Goal: Task Accomplishment & Management: Use online tool/utility

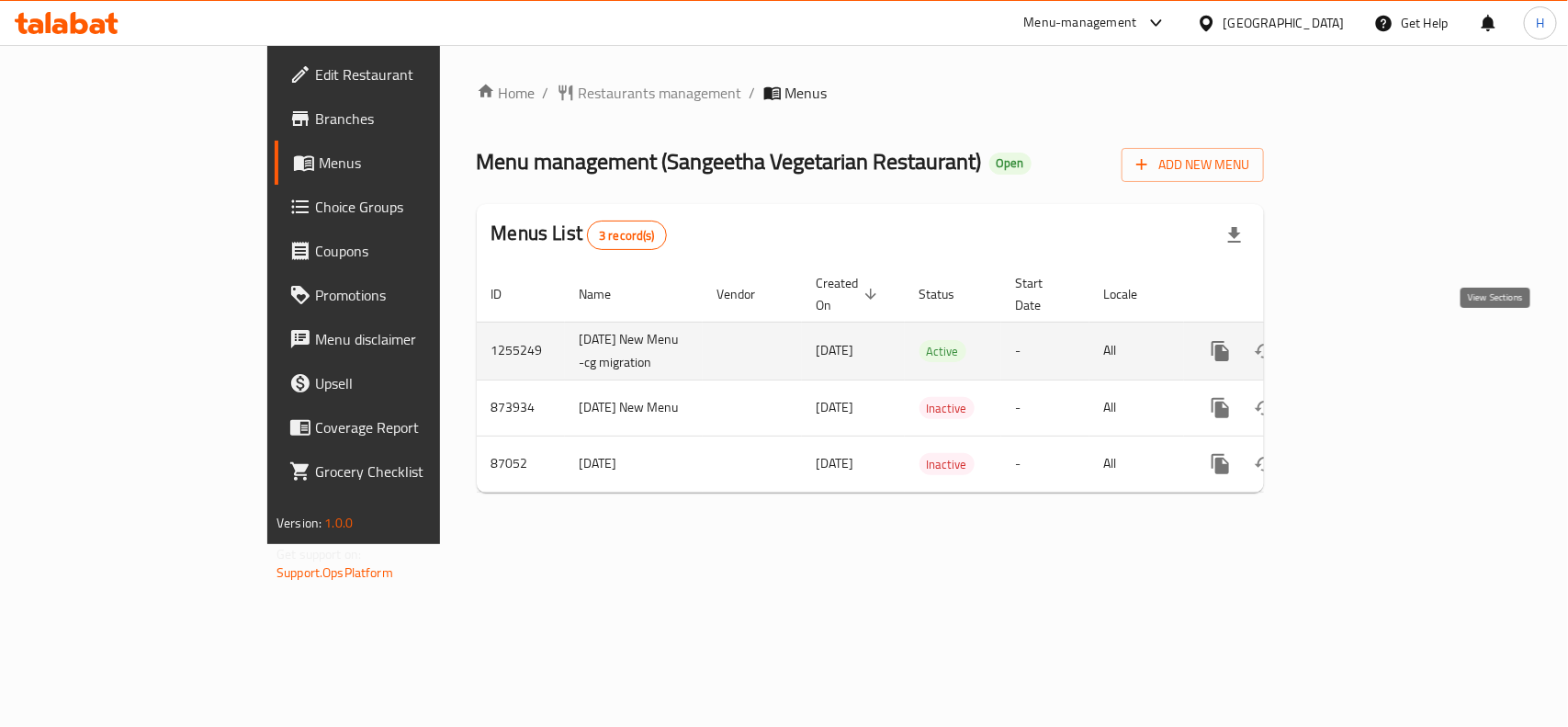
click at [1364, 343] on icon "enhanced table" at bounding box center [1353, 351] width 22 height 22
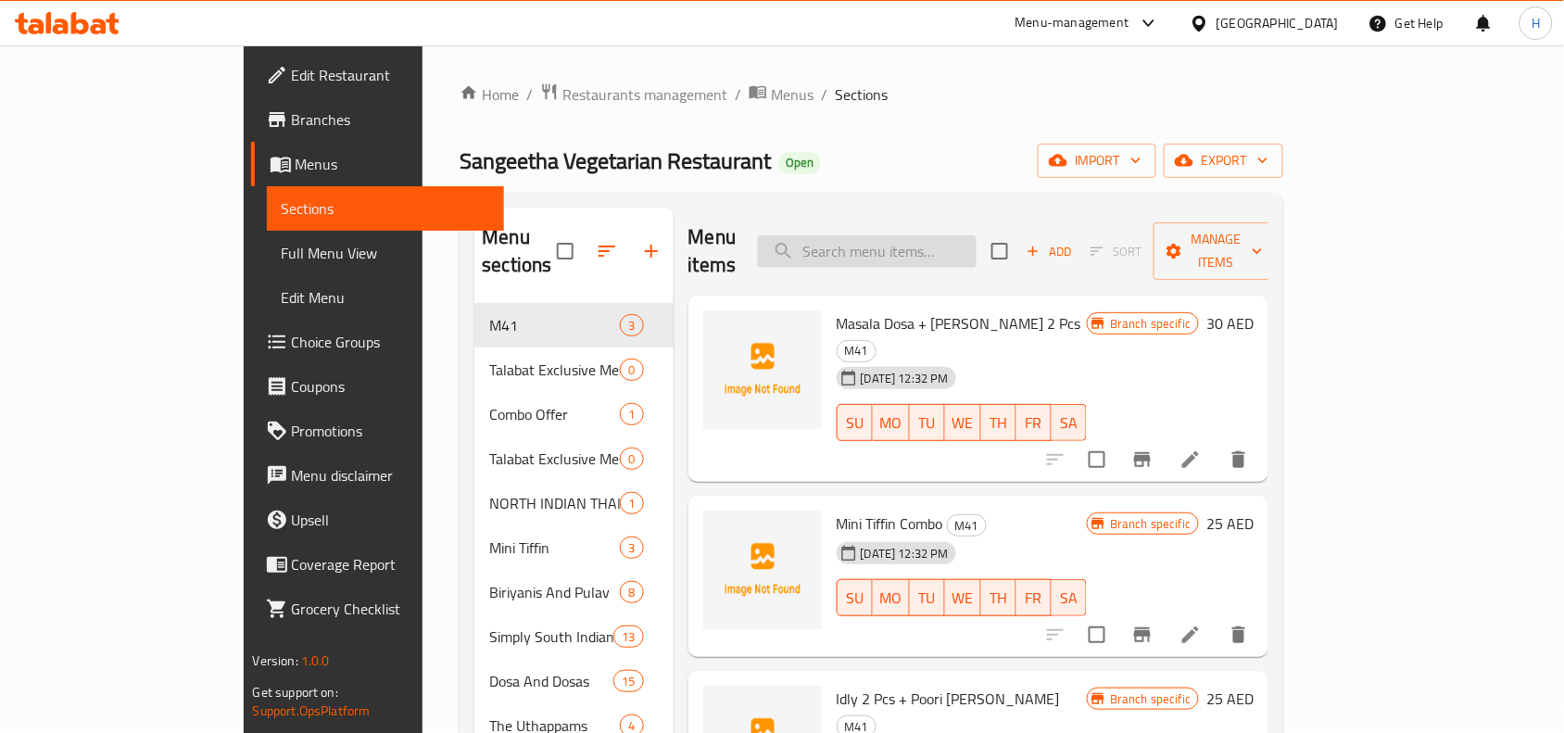
click at [977, 235] on input "search" at bounding box center [867, 251] width 219 height 32
paste input "[DATE] Sweets"
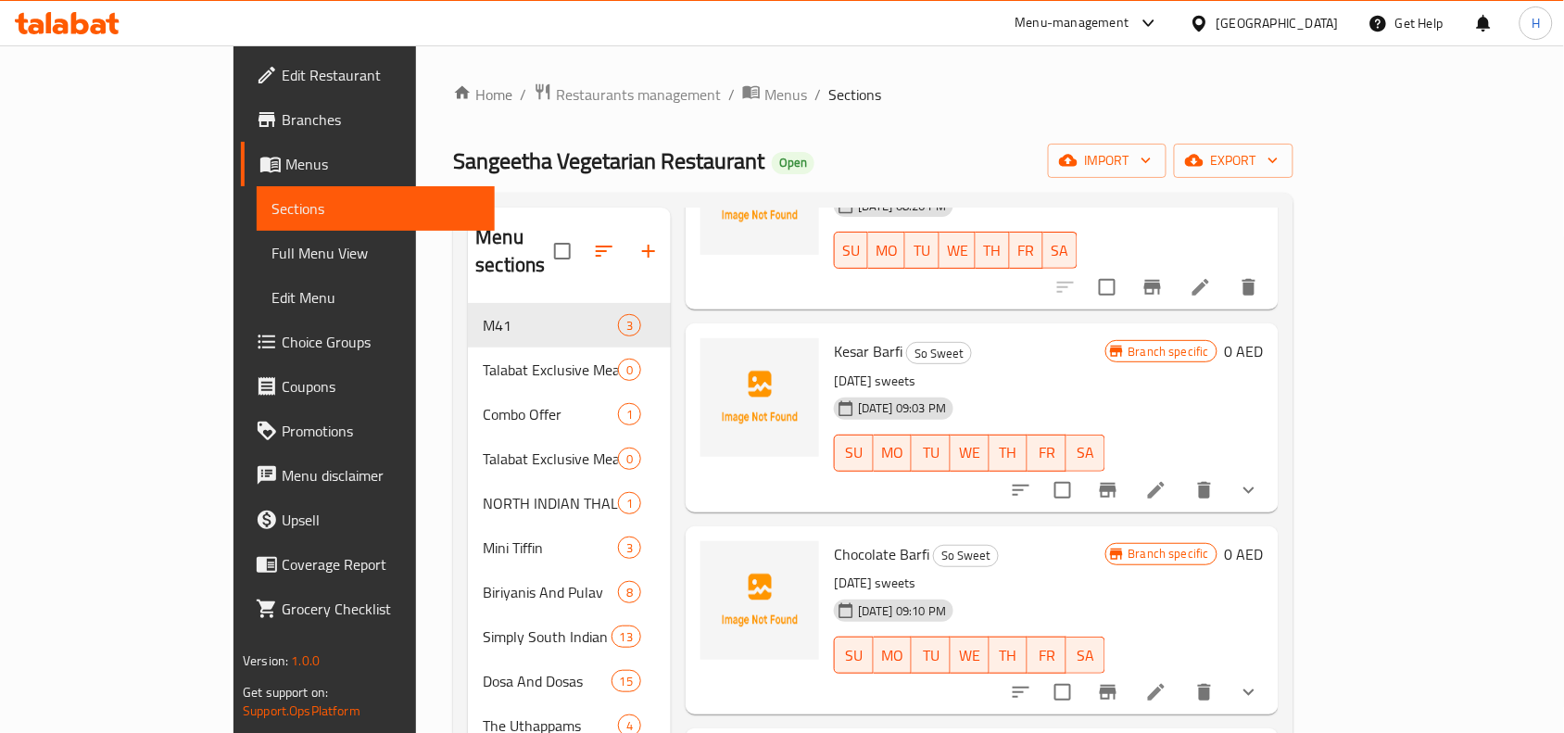
scroll to position [623, 0]
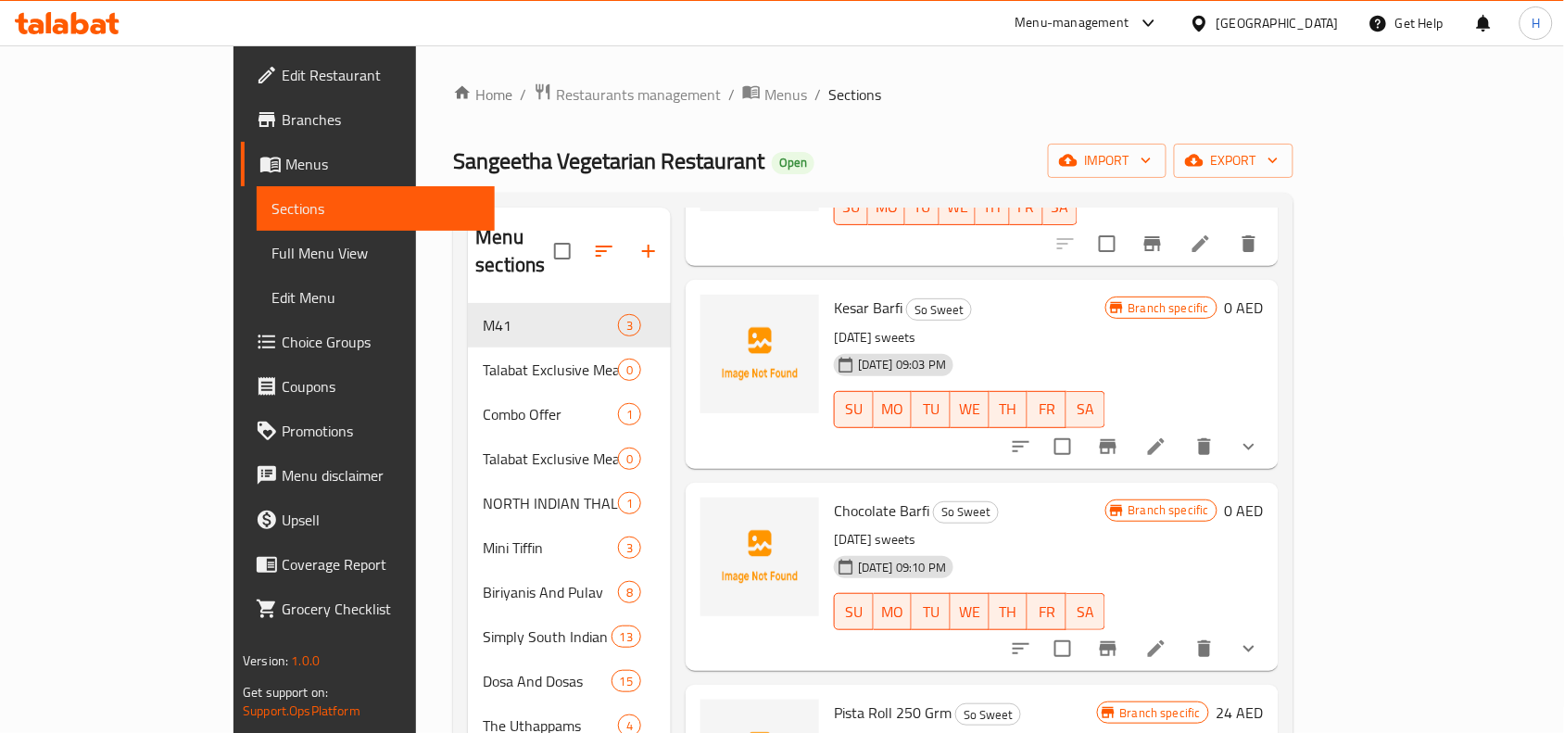
type input "[DATE] Sweets"
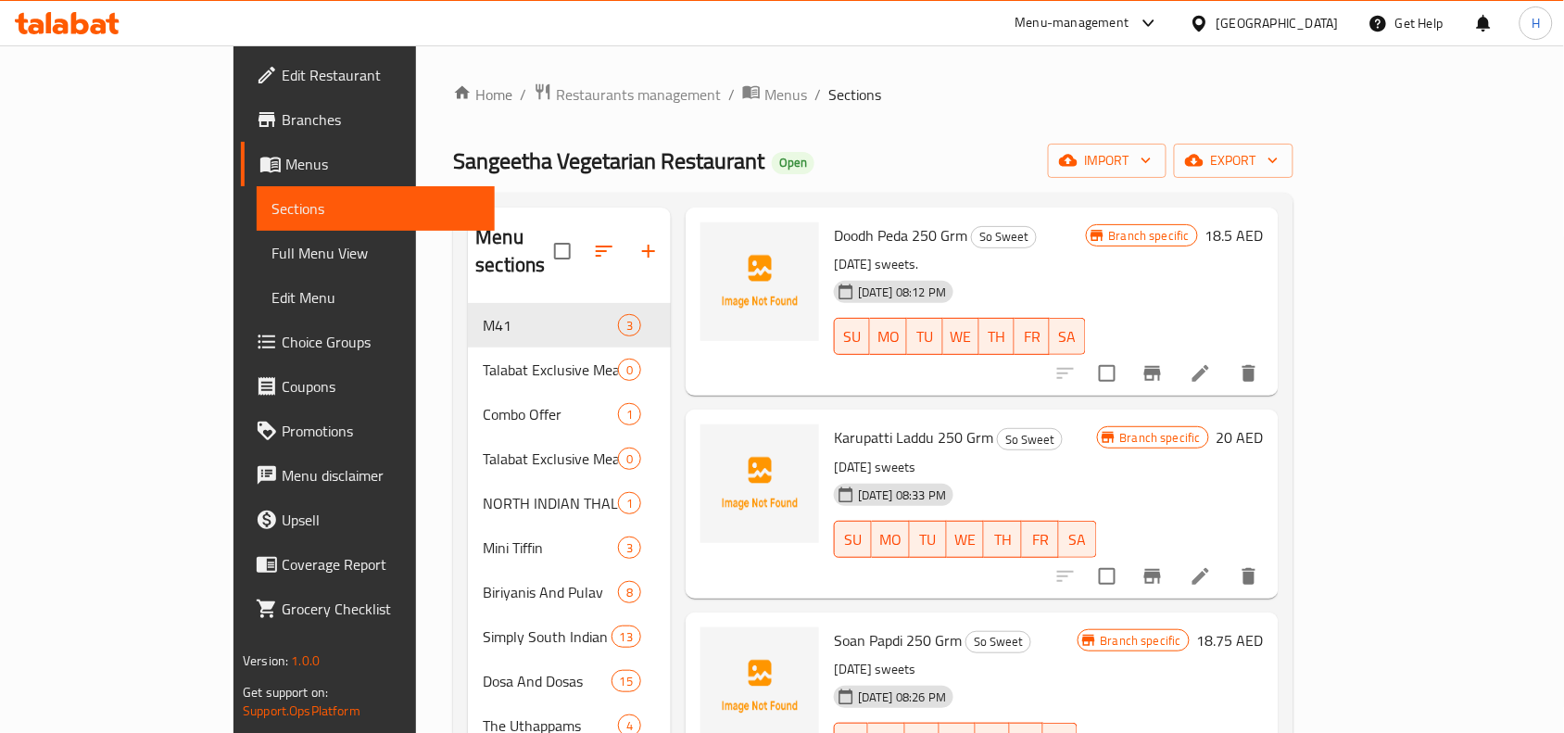
scroll to position [0, 0]
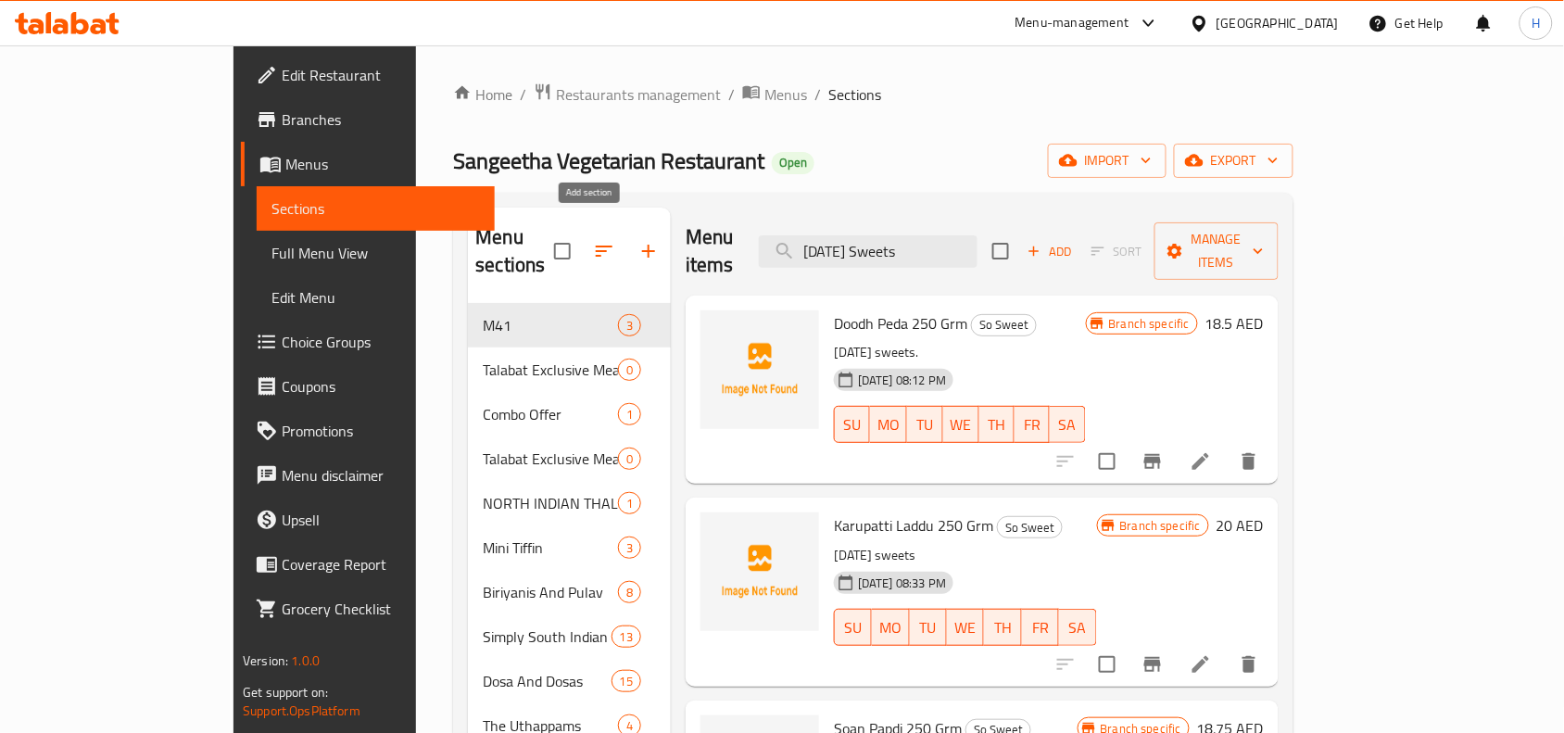
click at [626, 229] on button "button" at bounding box center [648, 251] width 44 height 44
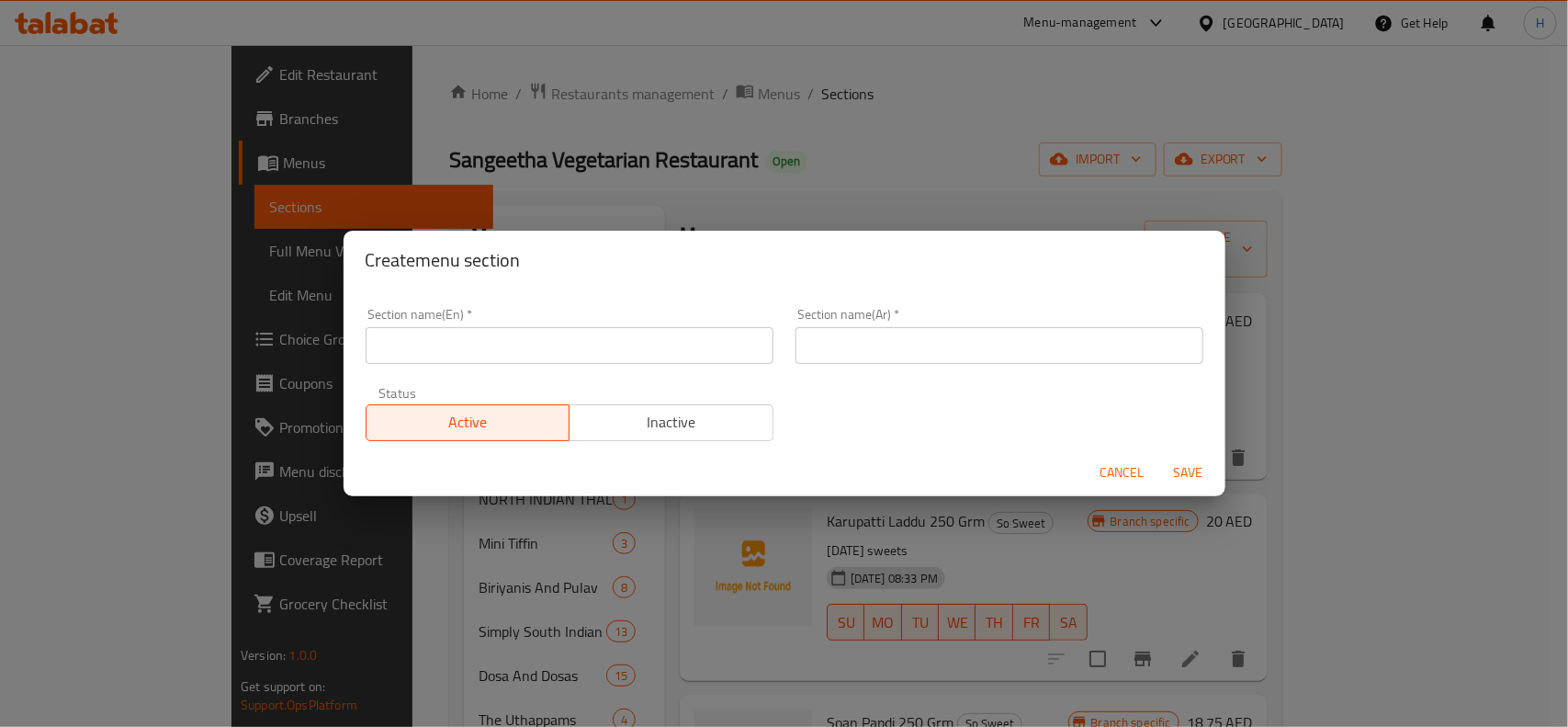
click at [657, 343] on input "text" at bounding box center [569, 345] width 407 height 37
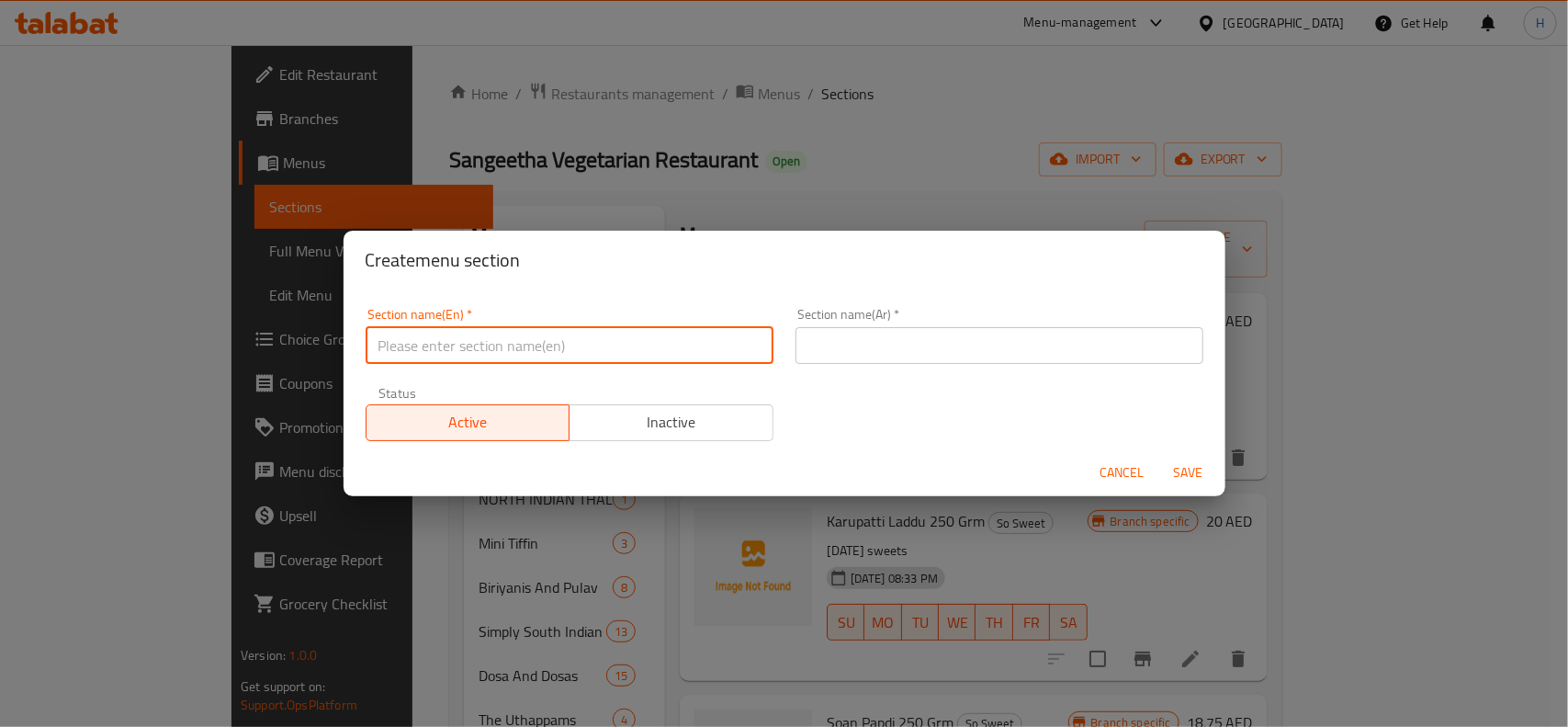
paste input "[DATE] Sweets"
type input "[DATE] Sweets"
click at [888, 338] on input "text" at bounding box center [998, 345] width 407 height 37
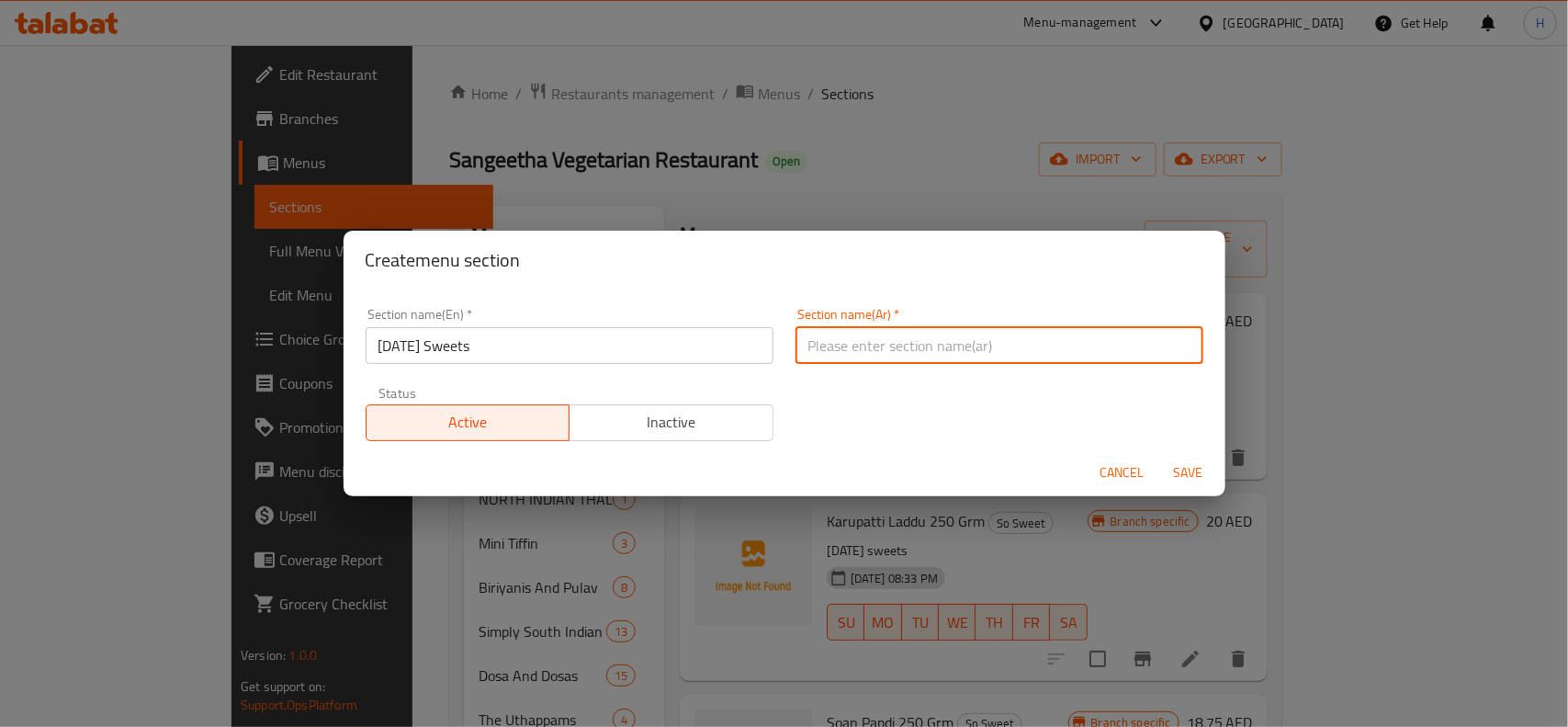
drag, startPoint x: 707, startPoint y: 419, endPoint x: 739, endPoint y: 407, distance: 34.2
click at [707, 419] on span "Inactive" at bounding box center [671, 422] width 189 height 27
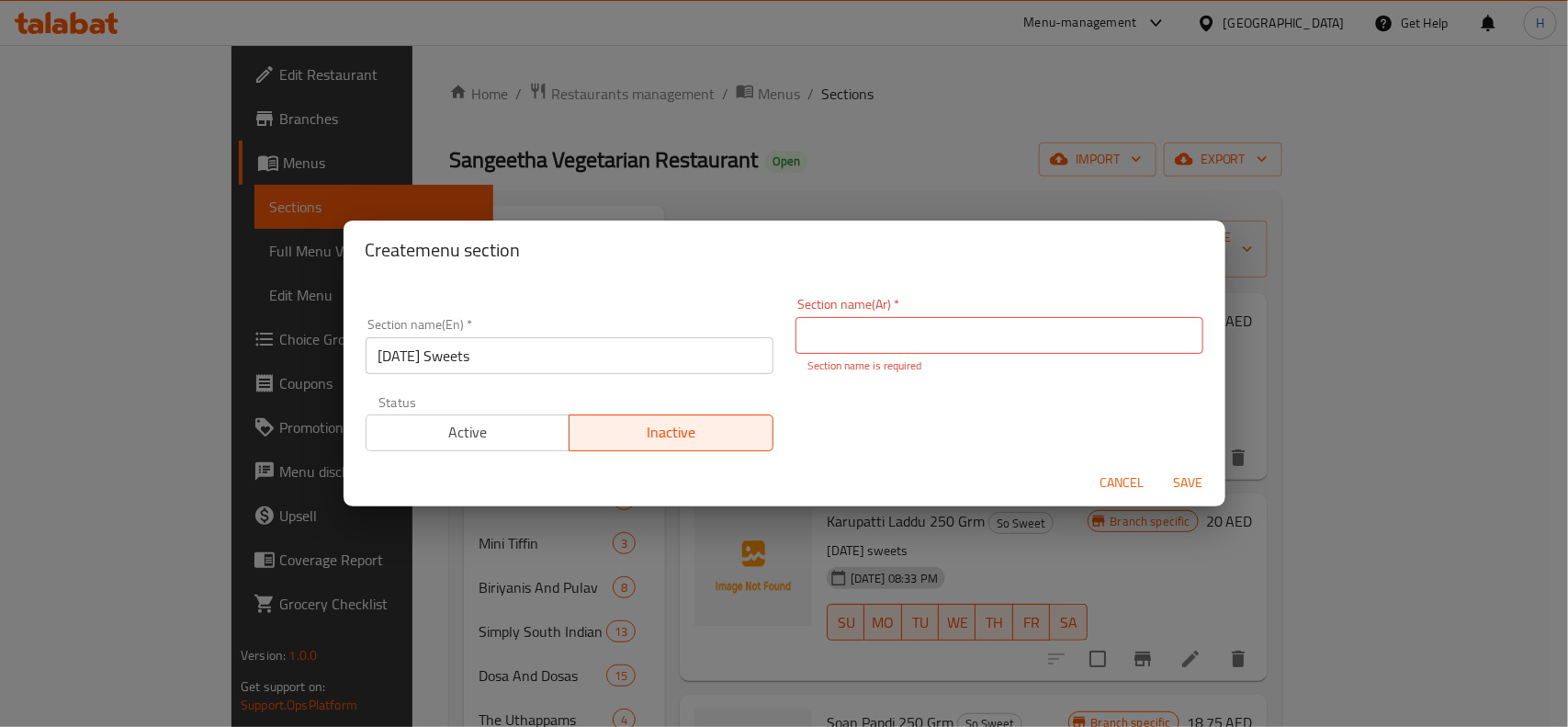
click at [861, 360] on p "Section name is required" at bounding box center [998, 365] width 382 height 17
click at [877, 340] on input "text" at bounding box center [998, 335] width 407 height 37
type input "حلويات الديوالي"
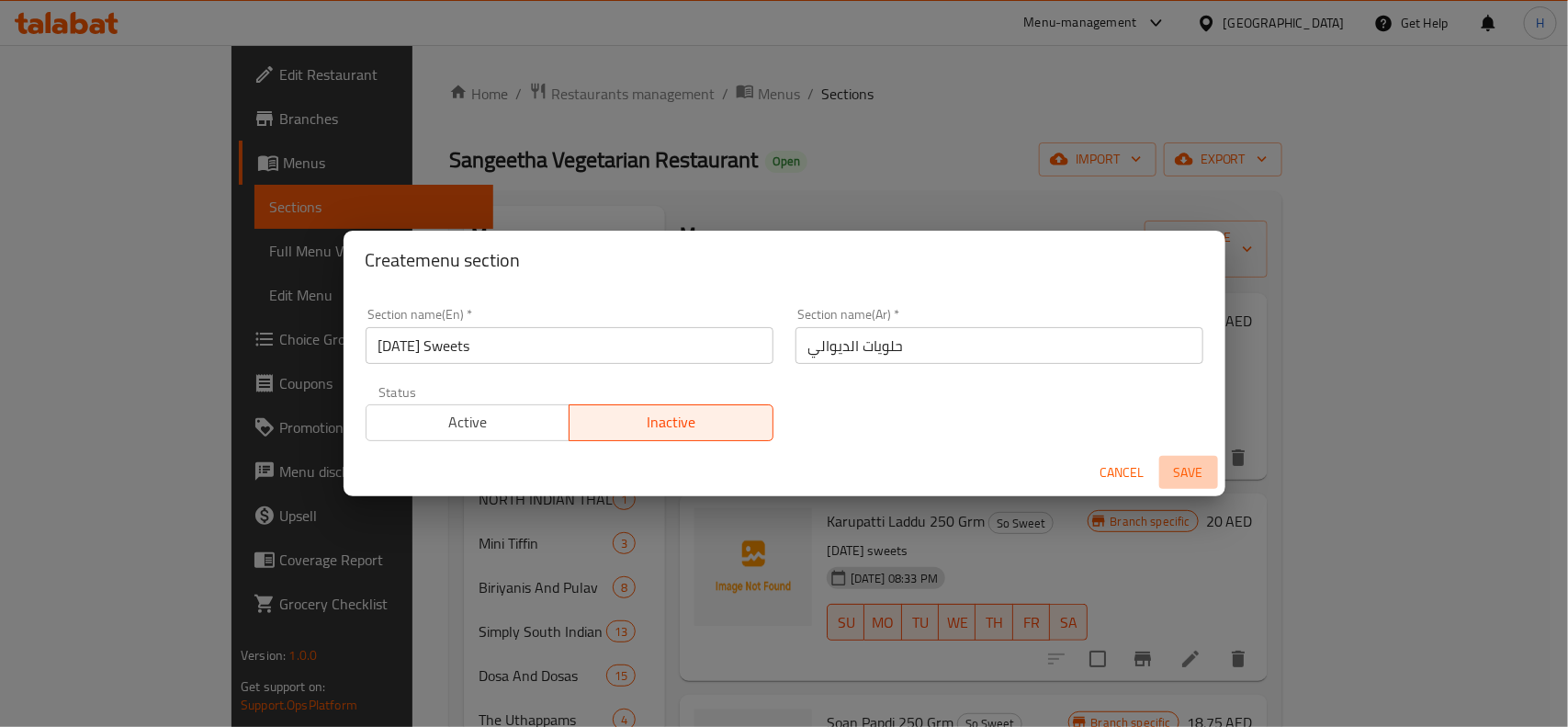
click at [1190, 482] on span "Save" at bounding box center [1188, 472] width 44 height 23
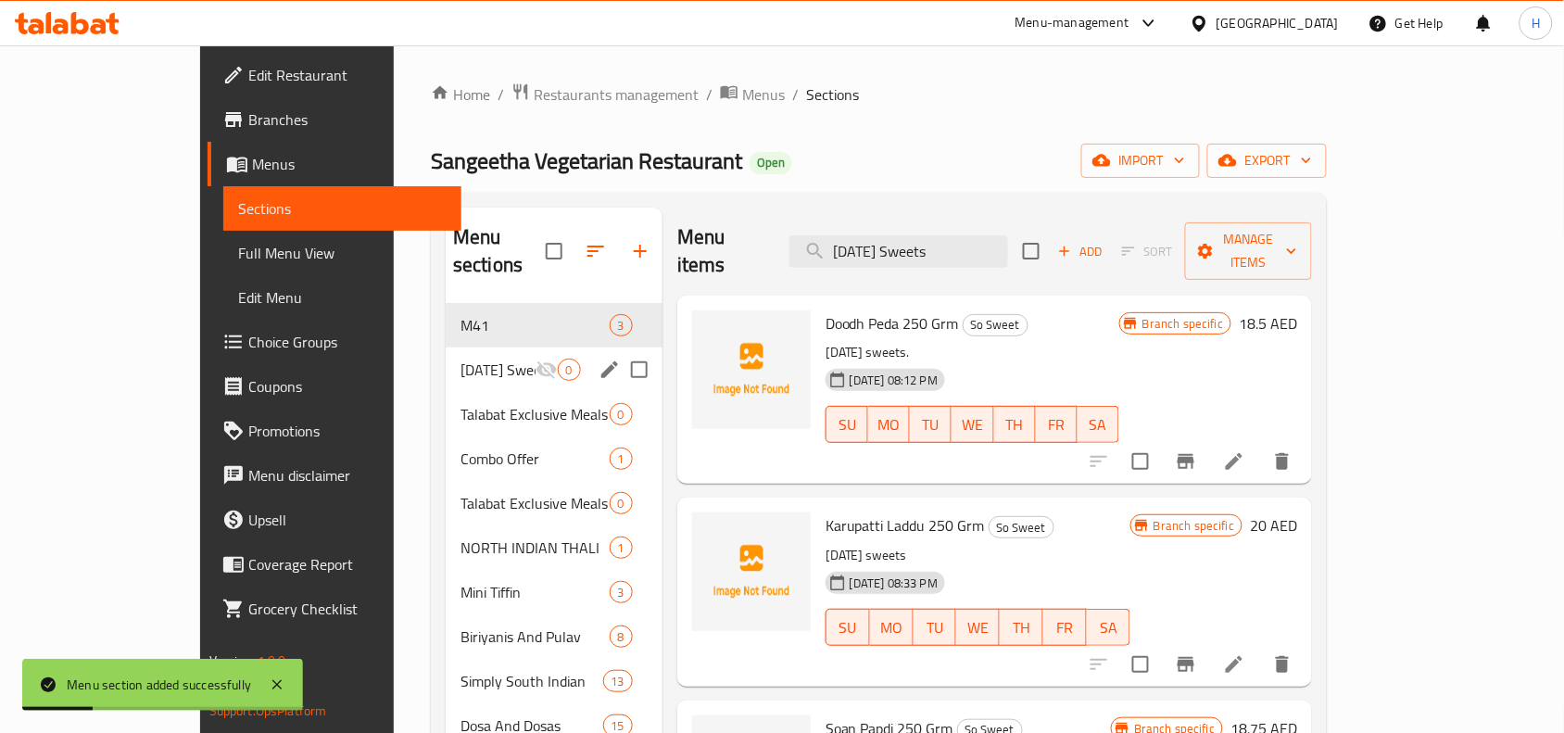
click at [460, 359] on span "[DATE] Sweets" at bounding box center [497, 370] width 75 height 22
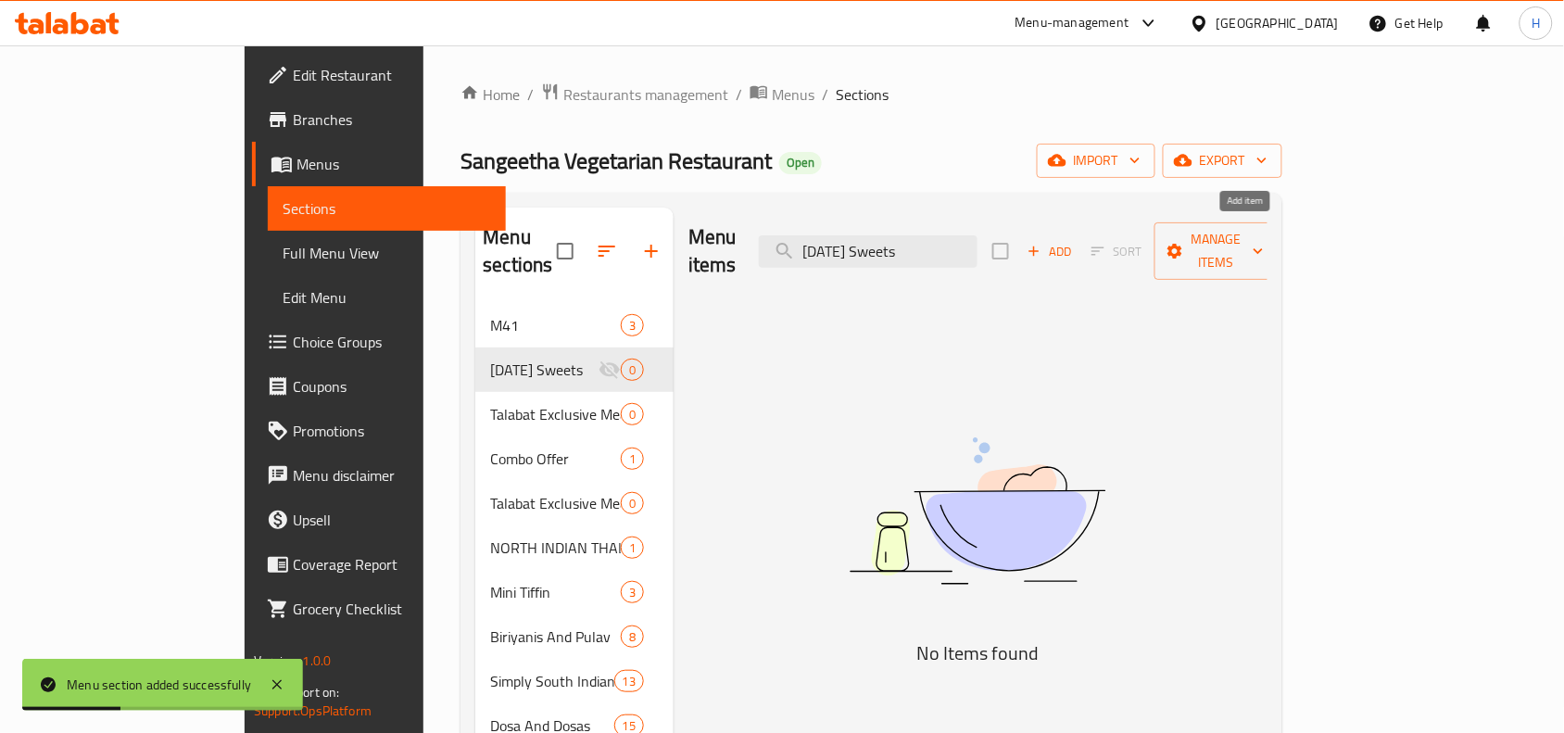
click at [1075, 241] on span "Add" at bounding box center [1050, 251] width 50 height 21
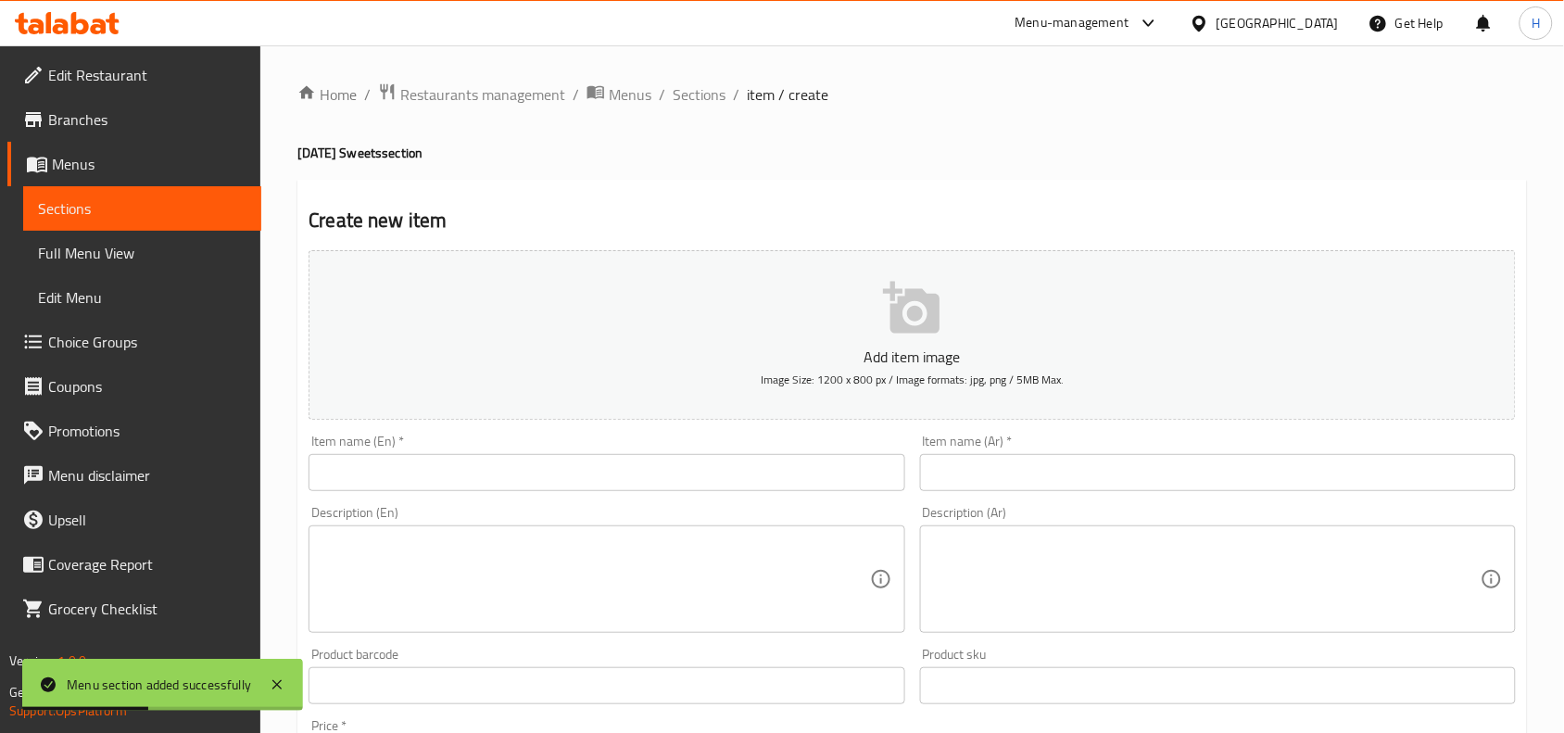
click at [543, 484] on input "text" at bounding box center [607, 472] width 596 height 37
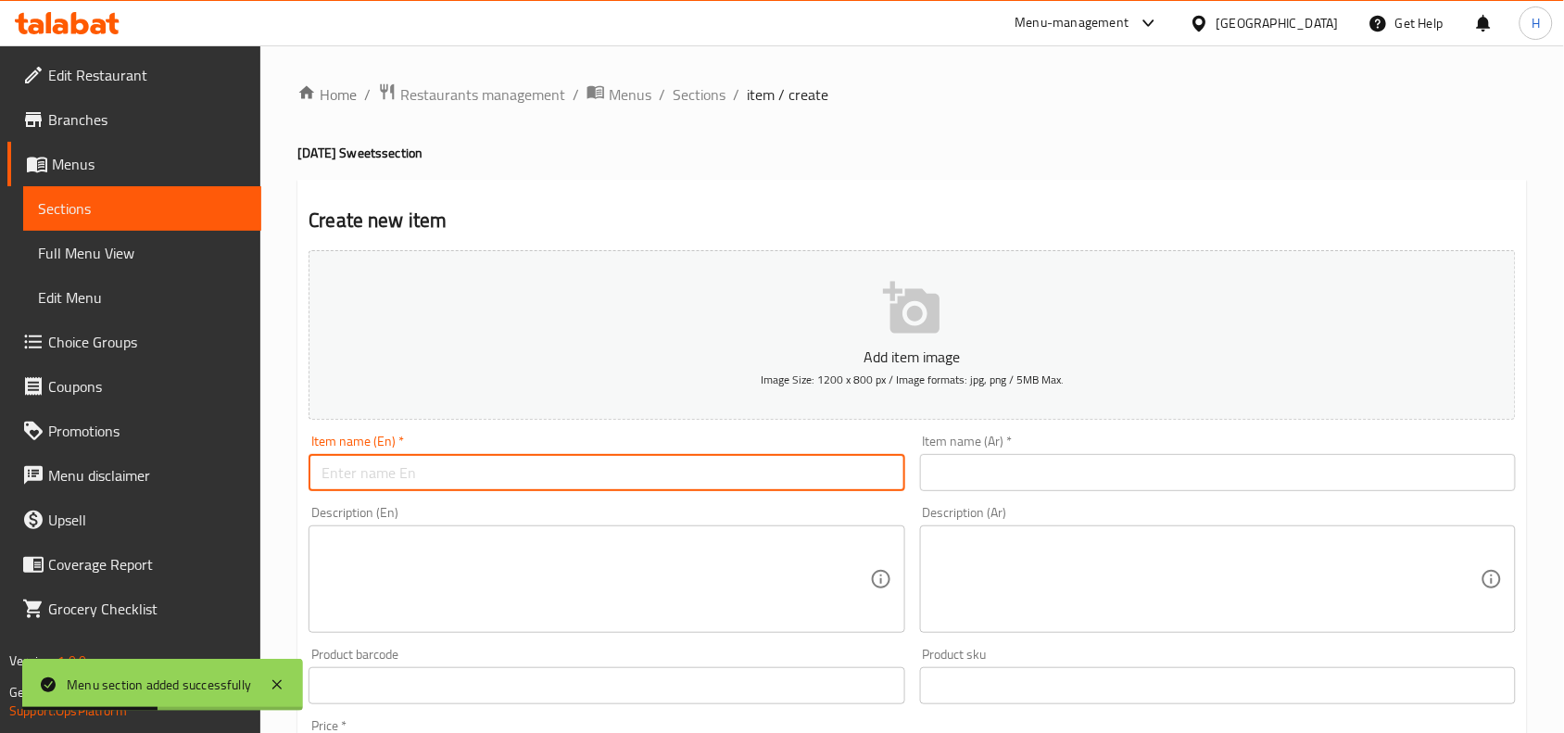
paste input "[DATE] Combo Pack"
type input "[DATE] Combo Pack"
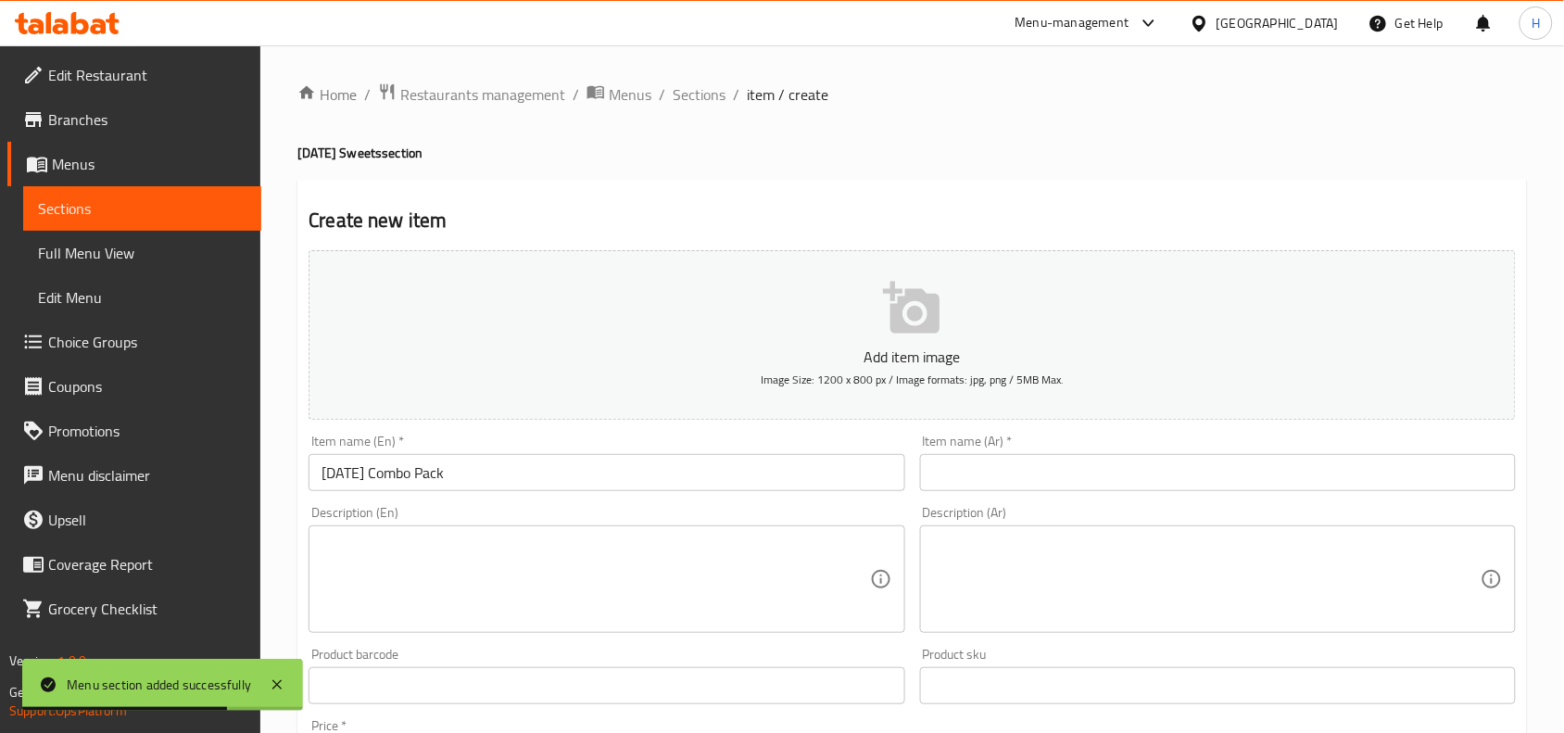
click at [1036, 489] on input "text" at bounding box center [1218, 472] width 596 height 37
paste input "مجموعة ديوالي كومبو"
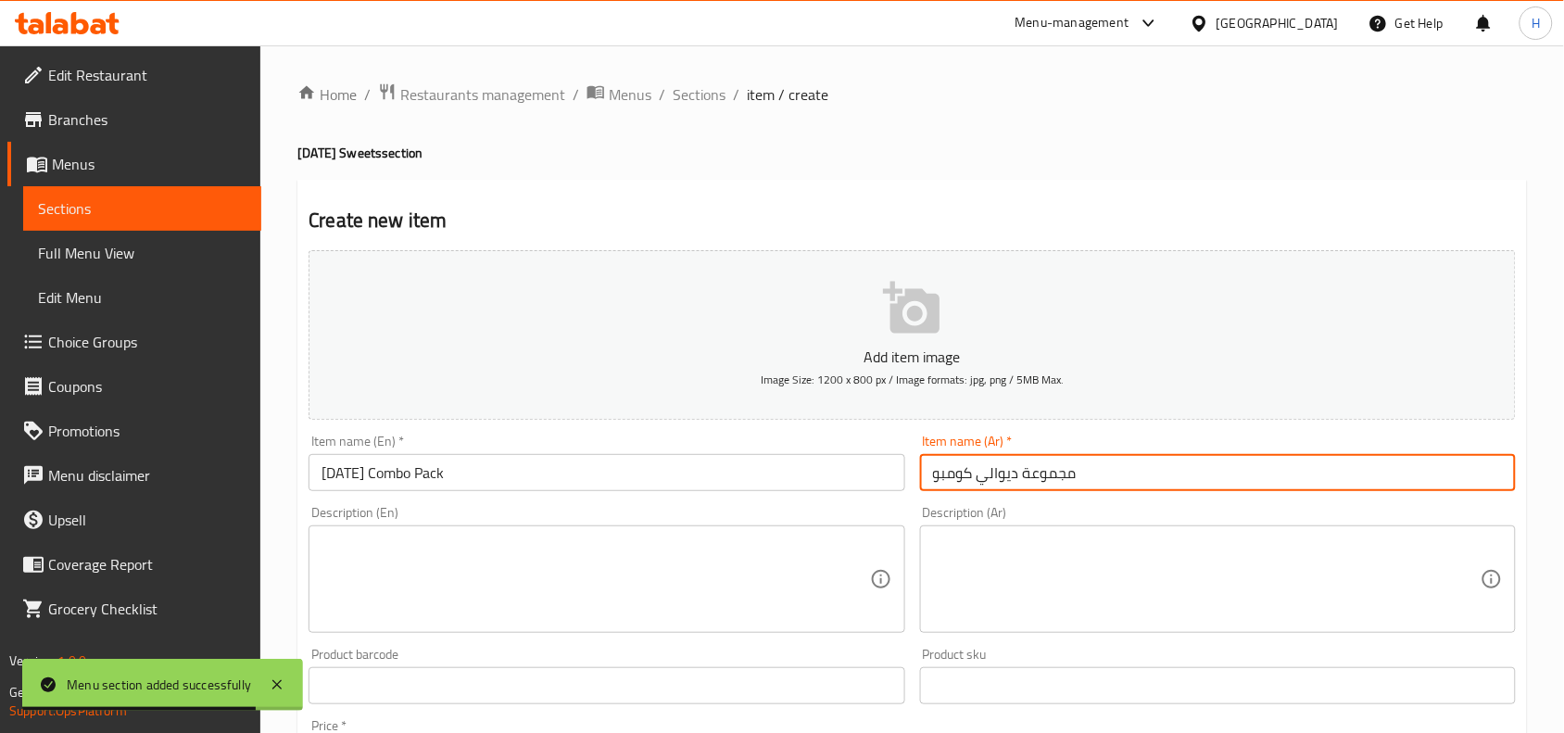
type input "مجموعة ديوالي كومبو"
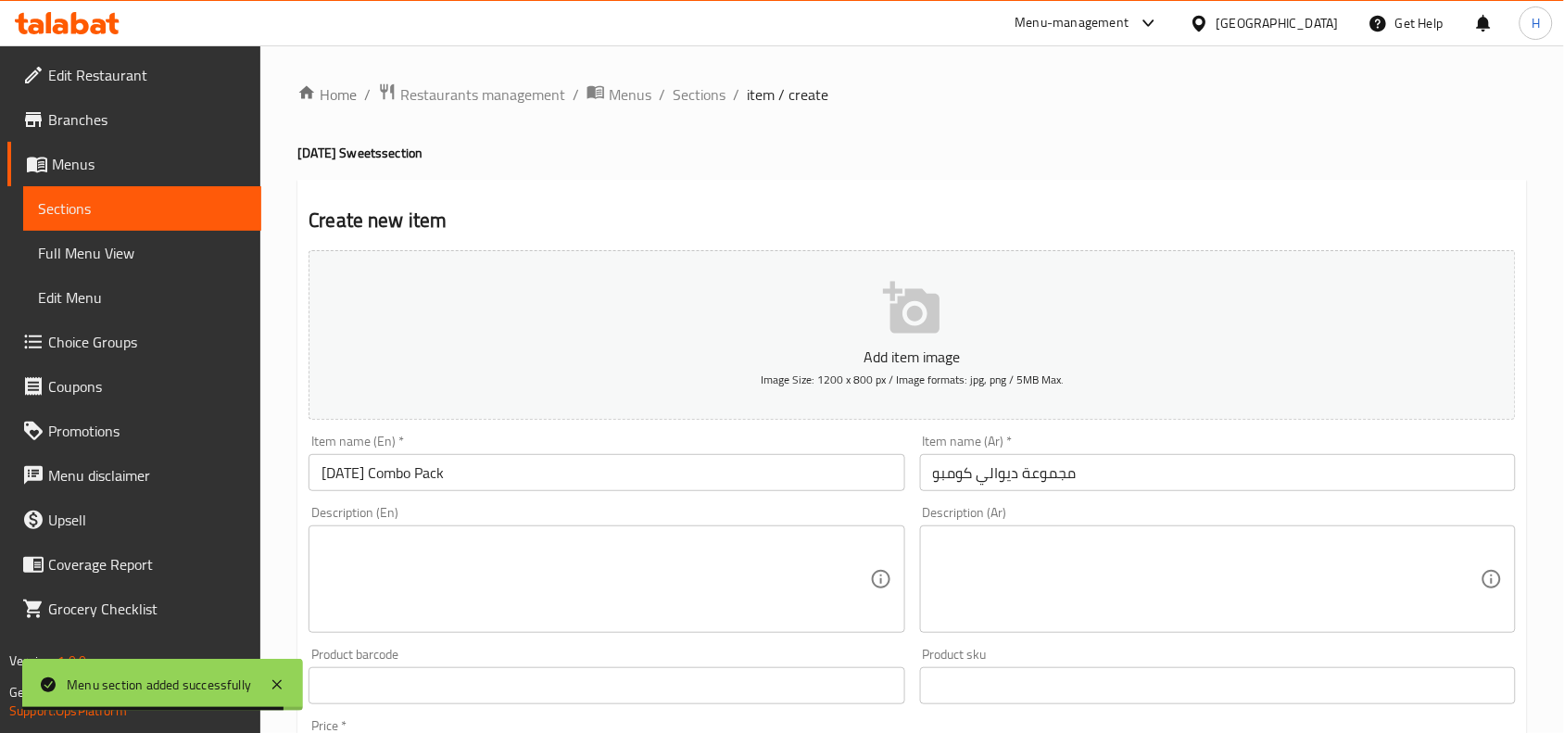
click at [811, 562] on textarea at bounding box center [596, 580] width 548 height 88
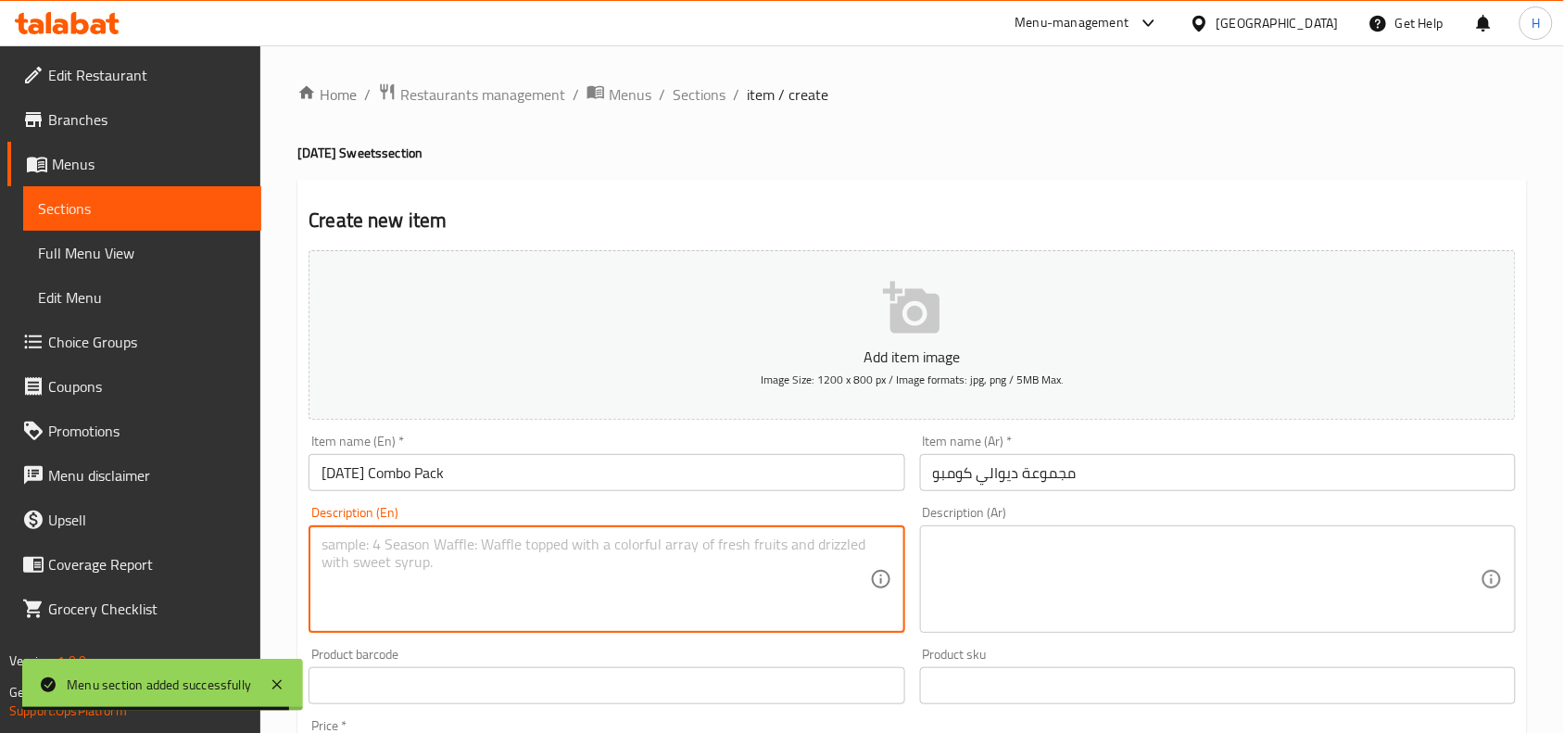
paste textarea "Celebrate [DATE] with our festive combo pack featuring 500gms of assorted India…"
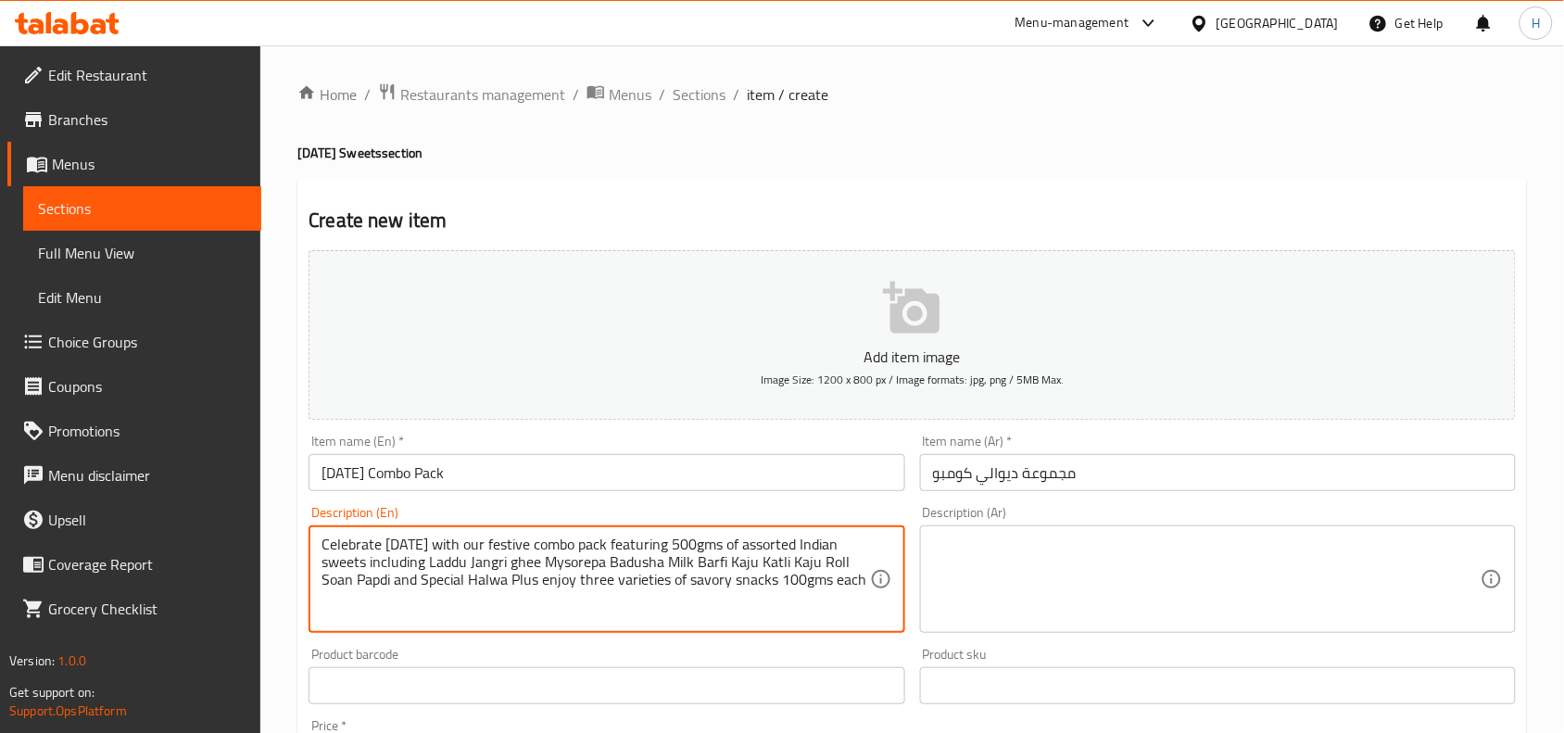
type textarea "Celebrate [DATE] with our festive combo pack featuring 500gms of assorted India…"
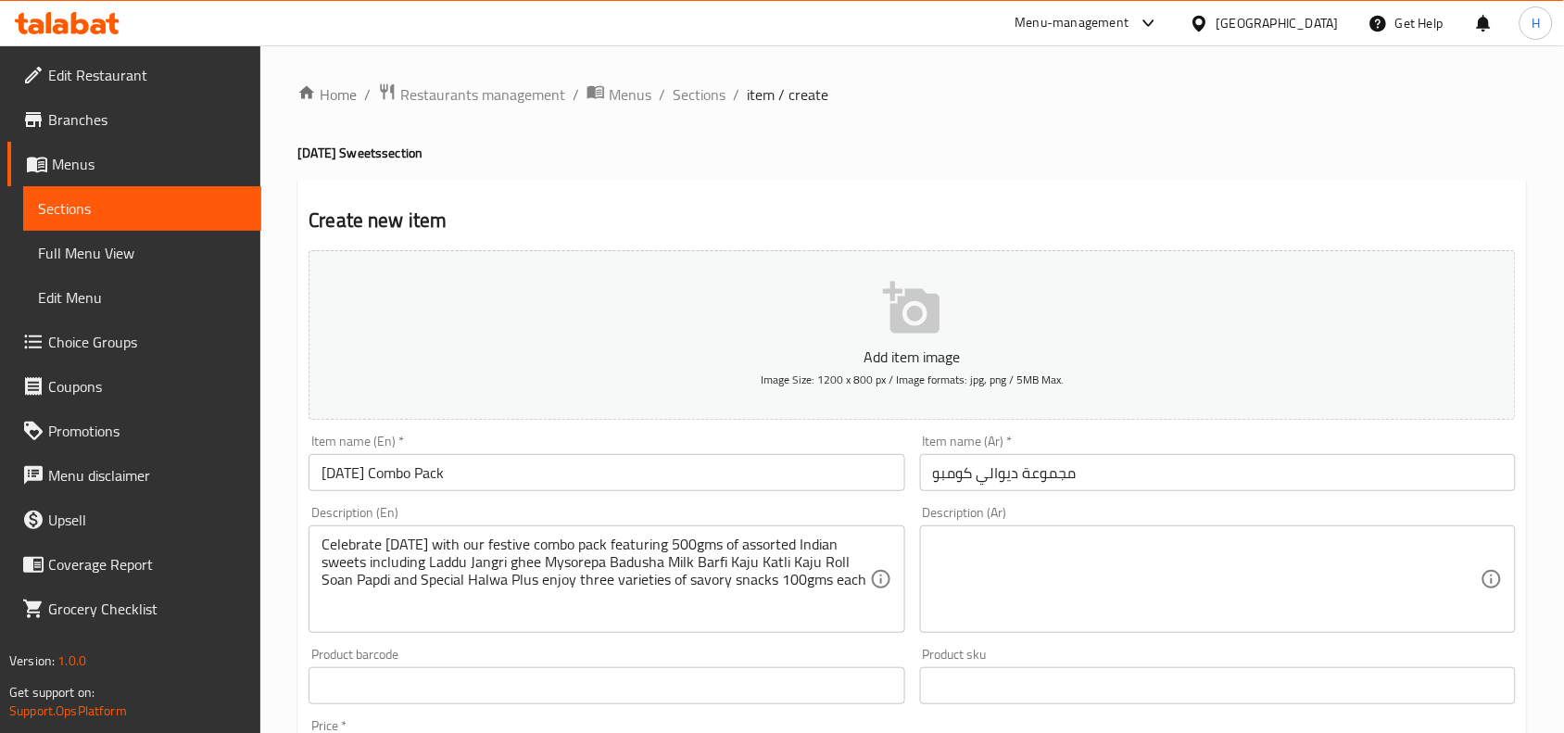
click at [593, 566] on textarea "Celebrate [DATE] with our festive combo pack featuring 500gms of assorted India…" at bounding box center [596, 580] width 548 height 88
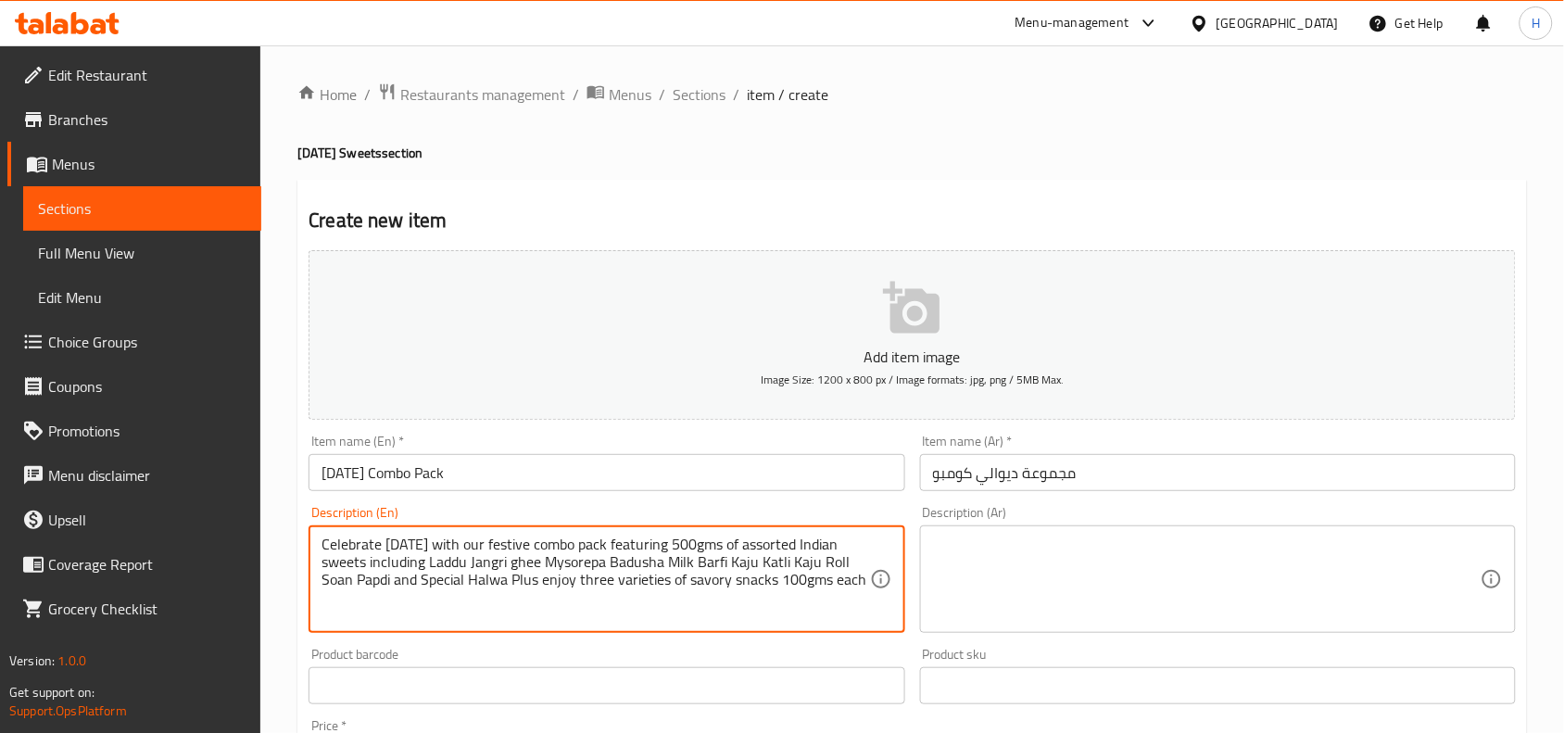
click at [593, 566] on textarea "Celebrate [DATE] with our festive combo pack featuring 500gms of assorted India…" at bounding box center [596, 580] width 548 height 88
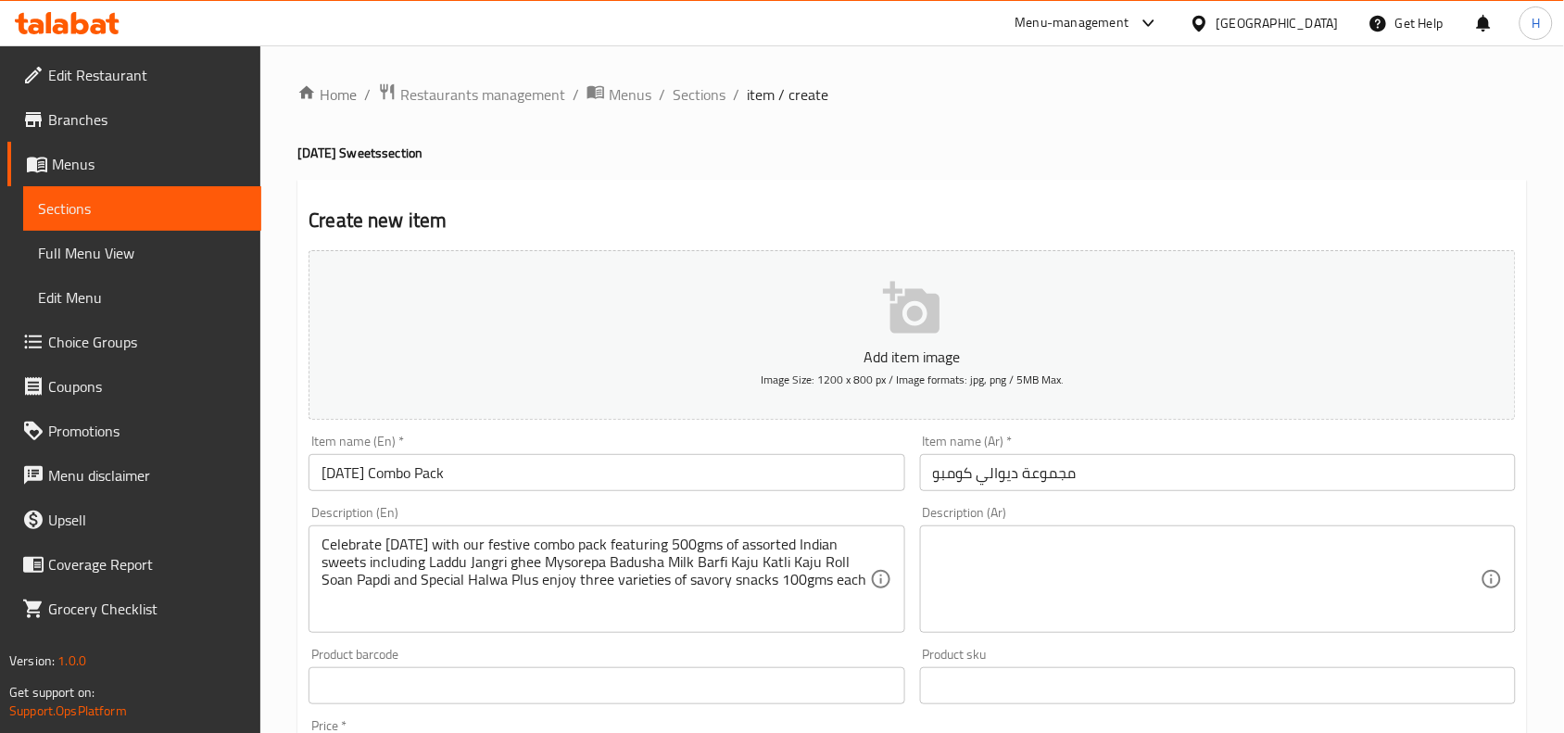
click at [1118, 548] on textarea at bounding box center [1207, 580] width 548 height 88
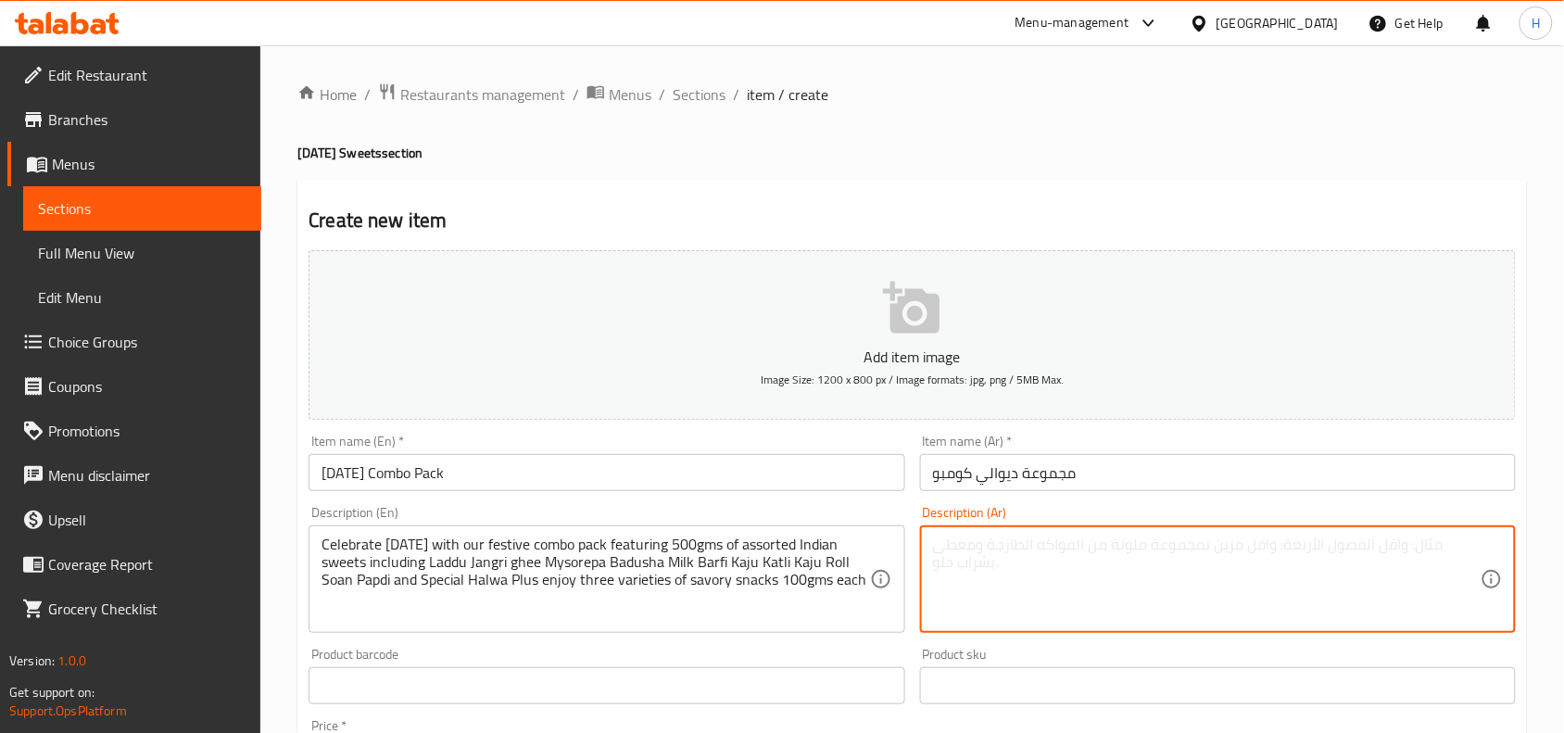
paste textarea "احتفل بعيد ديوالي مع مجموعتنا الاحتفالية المكونة من 500 جرام من الحلويات الهندي…"
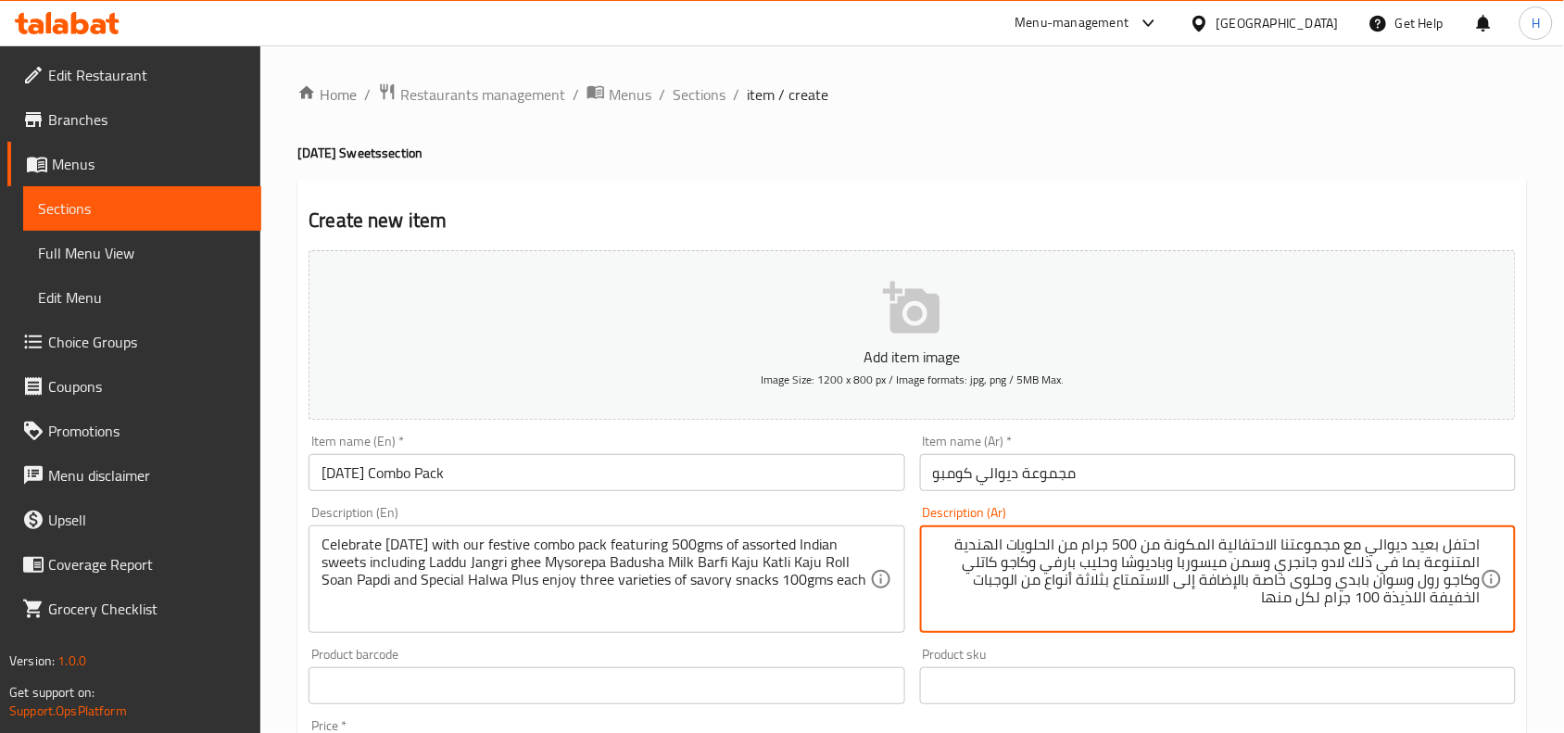
click at [1410, 552] on textarea "احتفل بعيد ديوالي مع مجموعتنا الاحتفالية المكونة من 500 جرام من الحلويات الهندي…" at bounding box center [1207, 580] width 548 height 88
type textarea "احتفل بالديوالي مع مجموعتنا الكومو الاحتفالية المكونة من 500 جرام من الحلويات ا…"
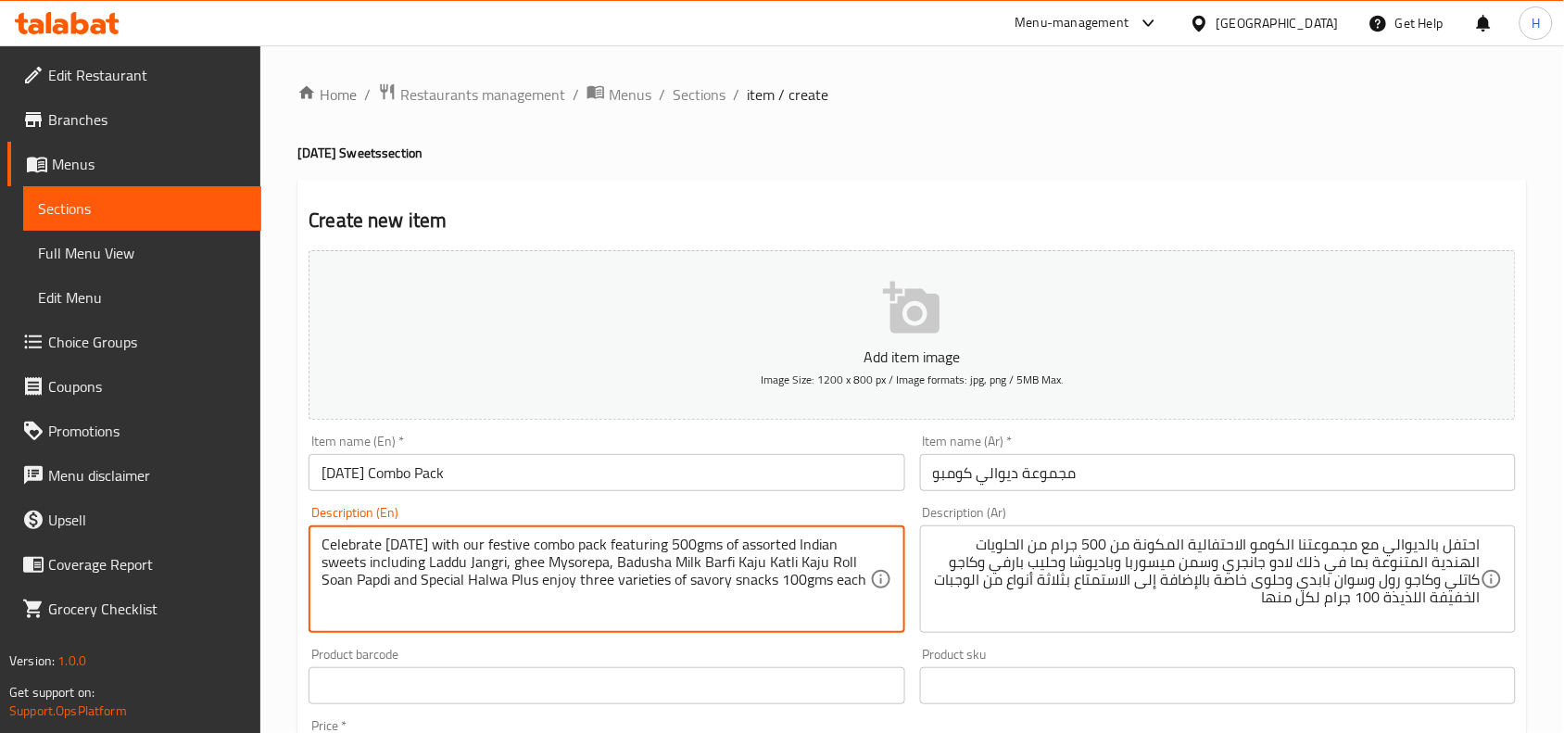
drag, startPoint x: 613, startPoint y: 563, endPoint x: 727, endPoint y: 562, distance: 114.0
click at [727, 562] on textarea "Celebrate [DATE] with our festive combo pack featuring 500gms of assorted India…" at bounding box center [596, 580] width 548 height 88
click at [668, 559] on textarea "Celebrate [DATE] with our festive combo pack featuring 500gms of assorted India…" at bounding box center [596, 580] width 548 height 88
click at [727, 567] on textarea "Celebrate [DATE] with our festive combo pack featuring 500gms of assorted India…" at bounding box center [596, 580] width 548 height 88
click at [738, 561] on textarea "Celebrate [DATE] with our festive combo pack featuring 500gms of assorted India…" at bounding box center [596, 580] width 548 height 88
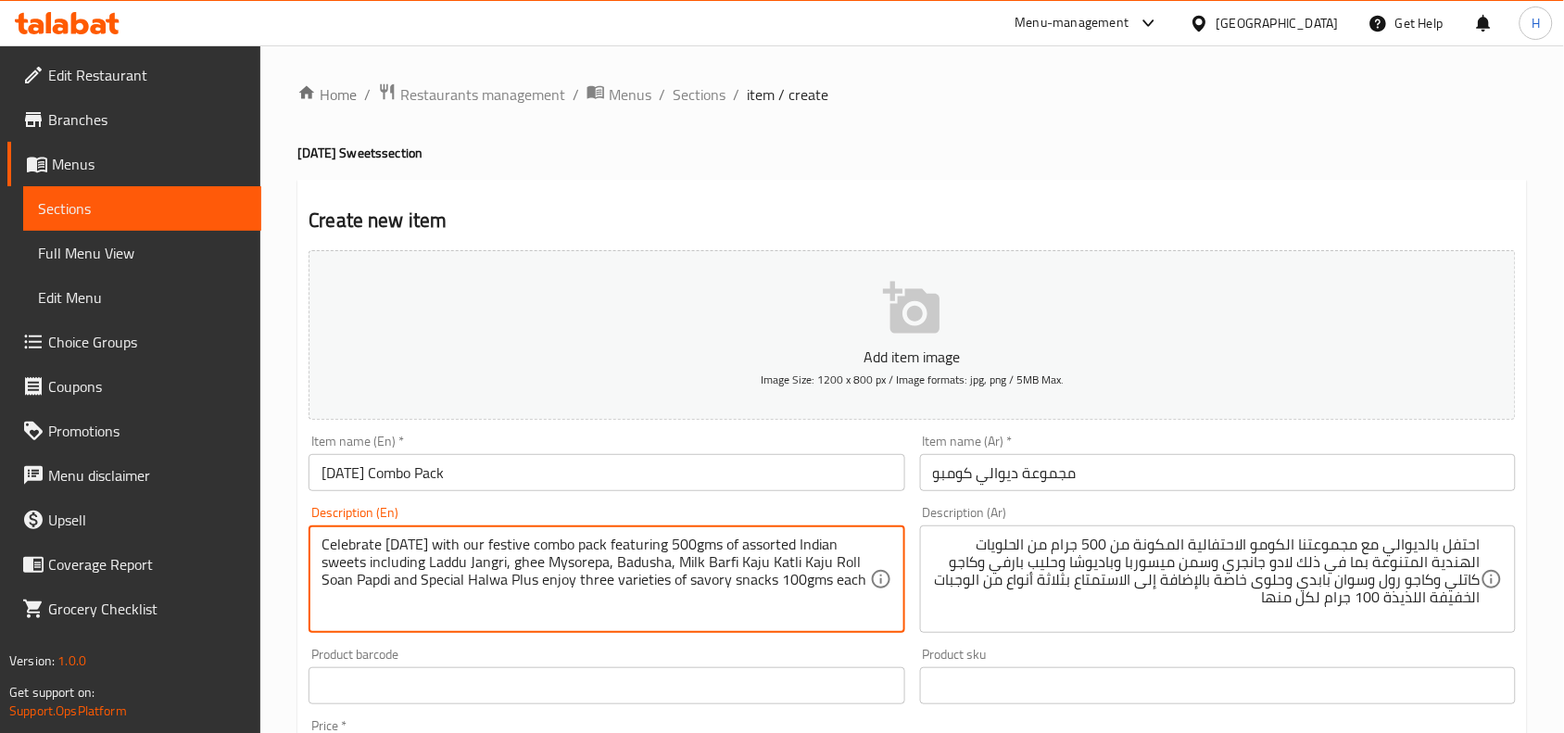
click at [734, 563] on textarea "Celebrate [DATE] with our festive combo pack featuring 500gms of assorted India…" at bounding box center [596, 580] width 548 height 88
click at [798, 563] on textarea "Celebrate [DATE] with our festive combo pack featuring 500gms of assorted India…" at bounding box center [596, 580] width 548 height 88
click at [863, 573] on textarea "Celebrate [DATE] with our festive combo pack featuring 500gms of assorted India…" at bounding box center [596, 580] width 548 height 88
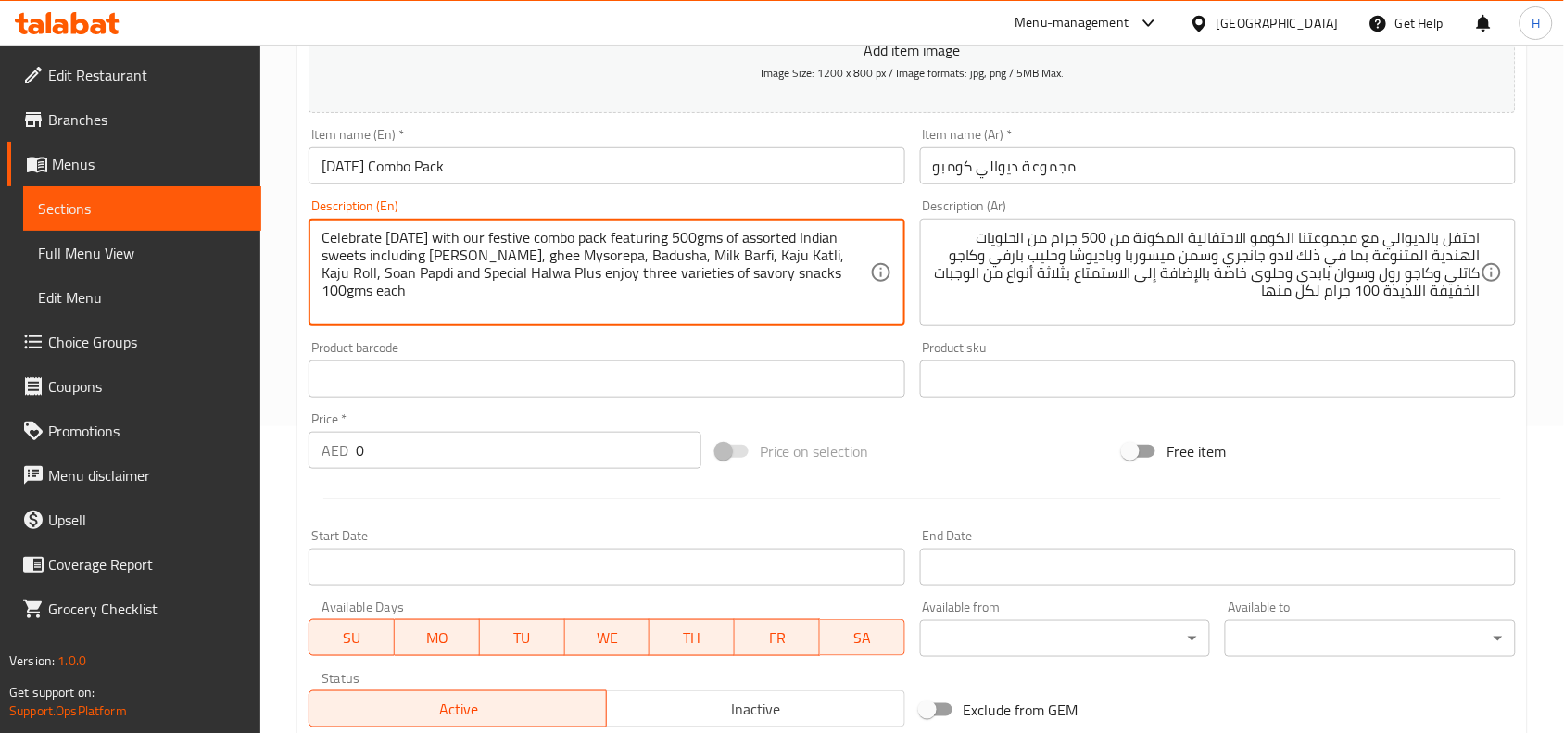
scroll to position [347, 0]
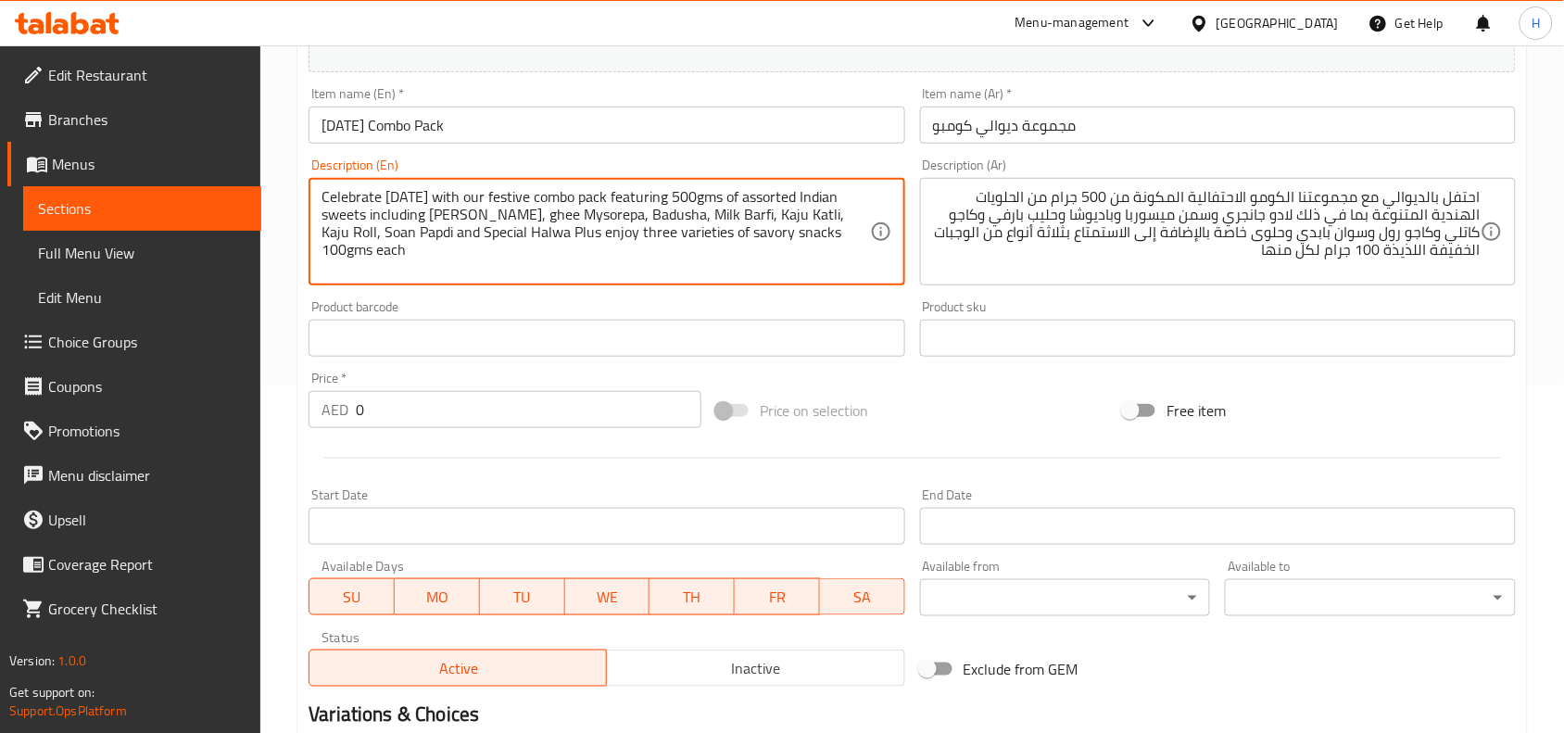
type textarea "Celebrate [DATE] with our festive combo pack featuring 500gms of assorted India…"
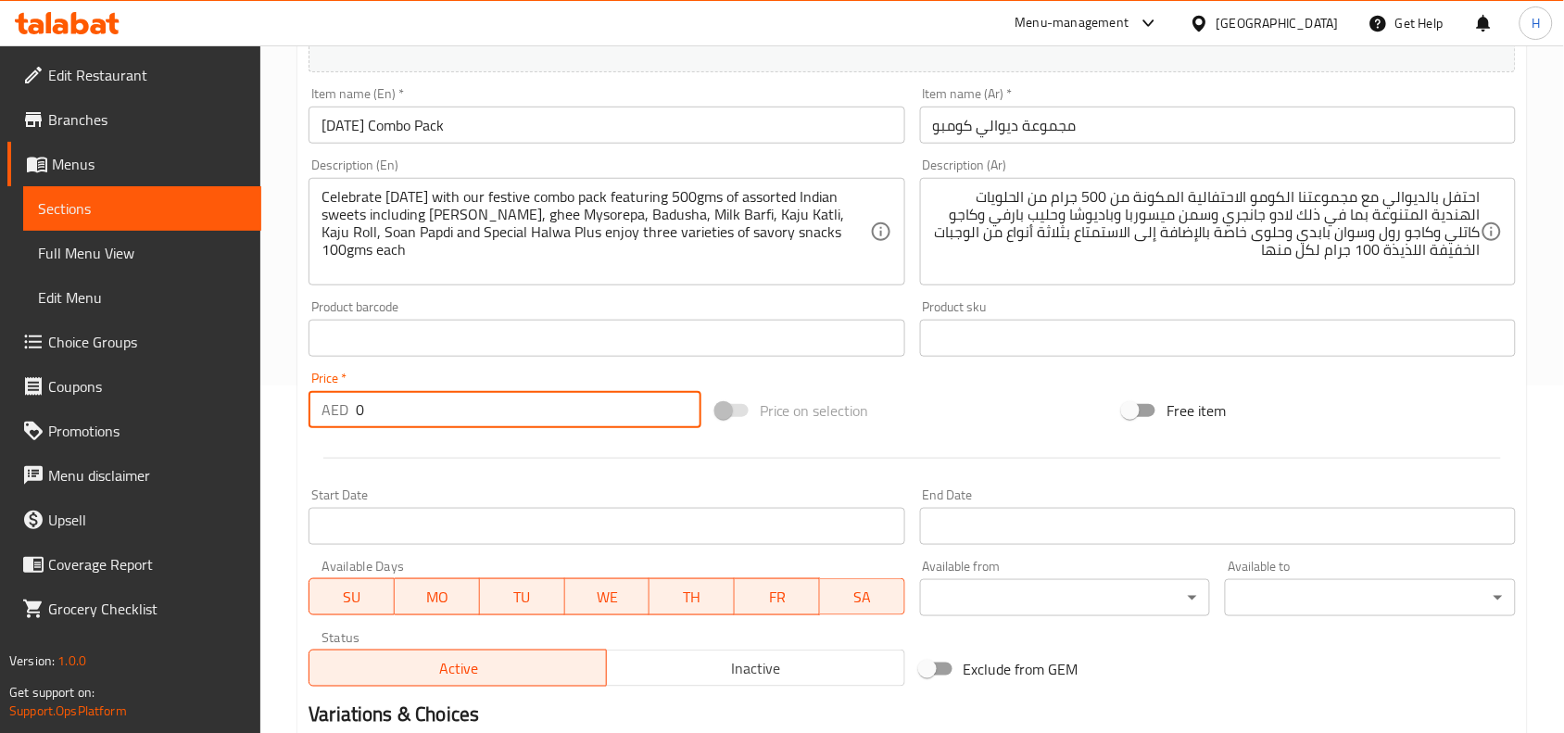
click at [452, 404] on input "0" at bounding box center [529, 409] width 346 height 37
paste input "number"
drag, startPoint x: 452, startPoint y: 404, endPoint x: 310, endPoint y: 386, distance: 142.8
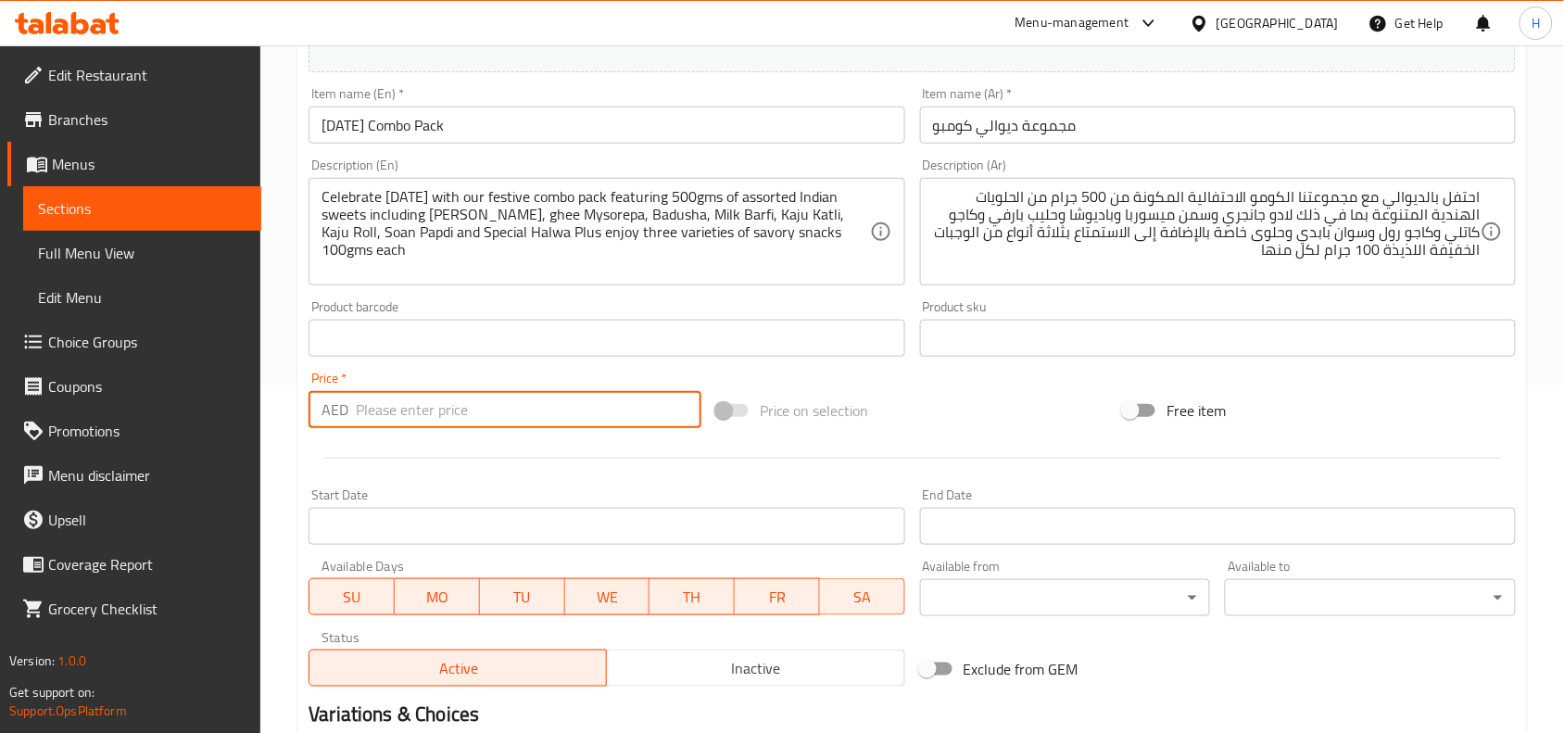
click at [310, 386] on div "Price   * AED Price *" at bounding box center [505, 400] width 393 height 57
type input "90"
click at [510, 470] on div at bounding box center [912, 457] width 1222 height 45
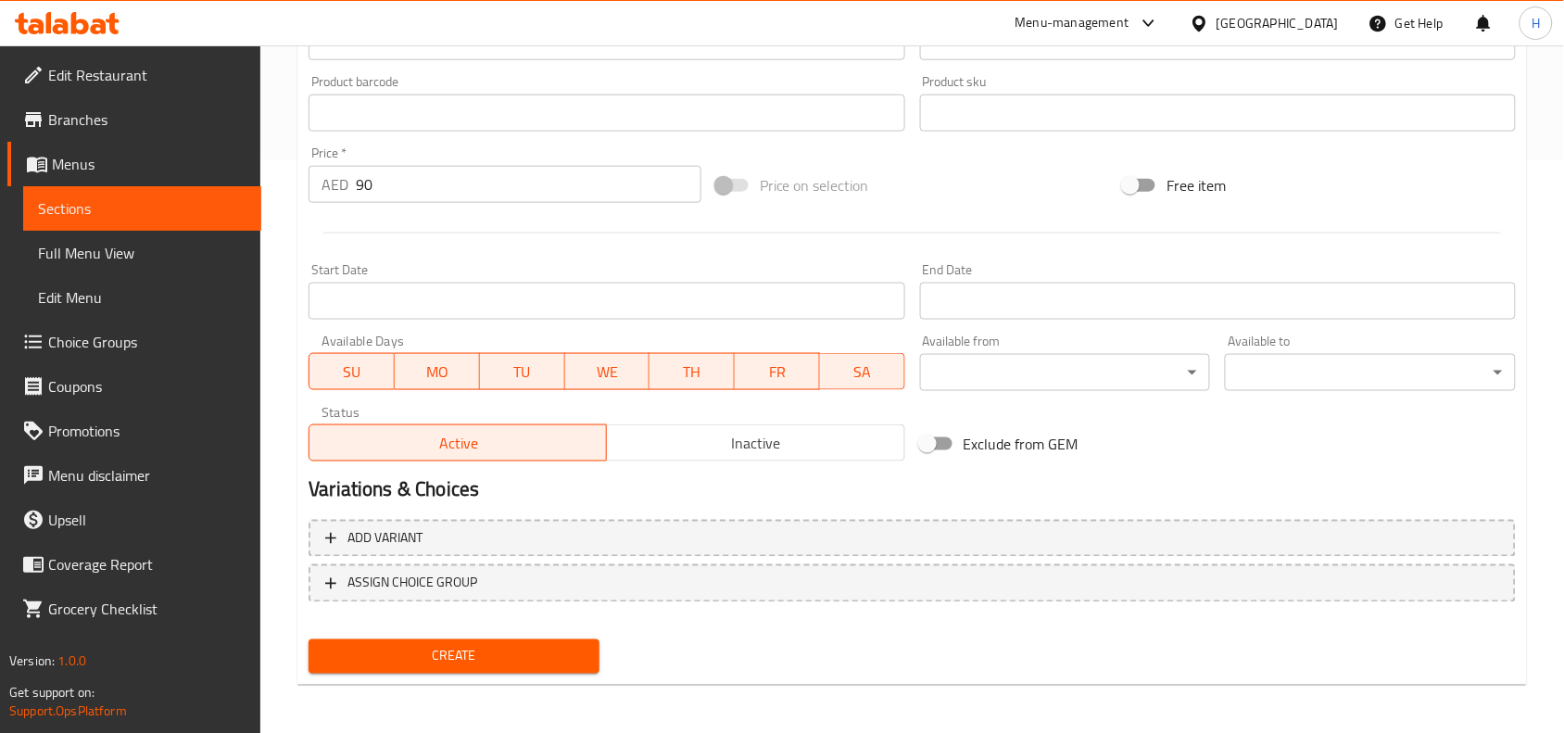
click at [738, 441] on span "Inactive" at bounding box center [755, 443] width 283 height 27
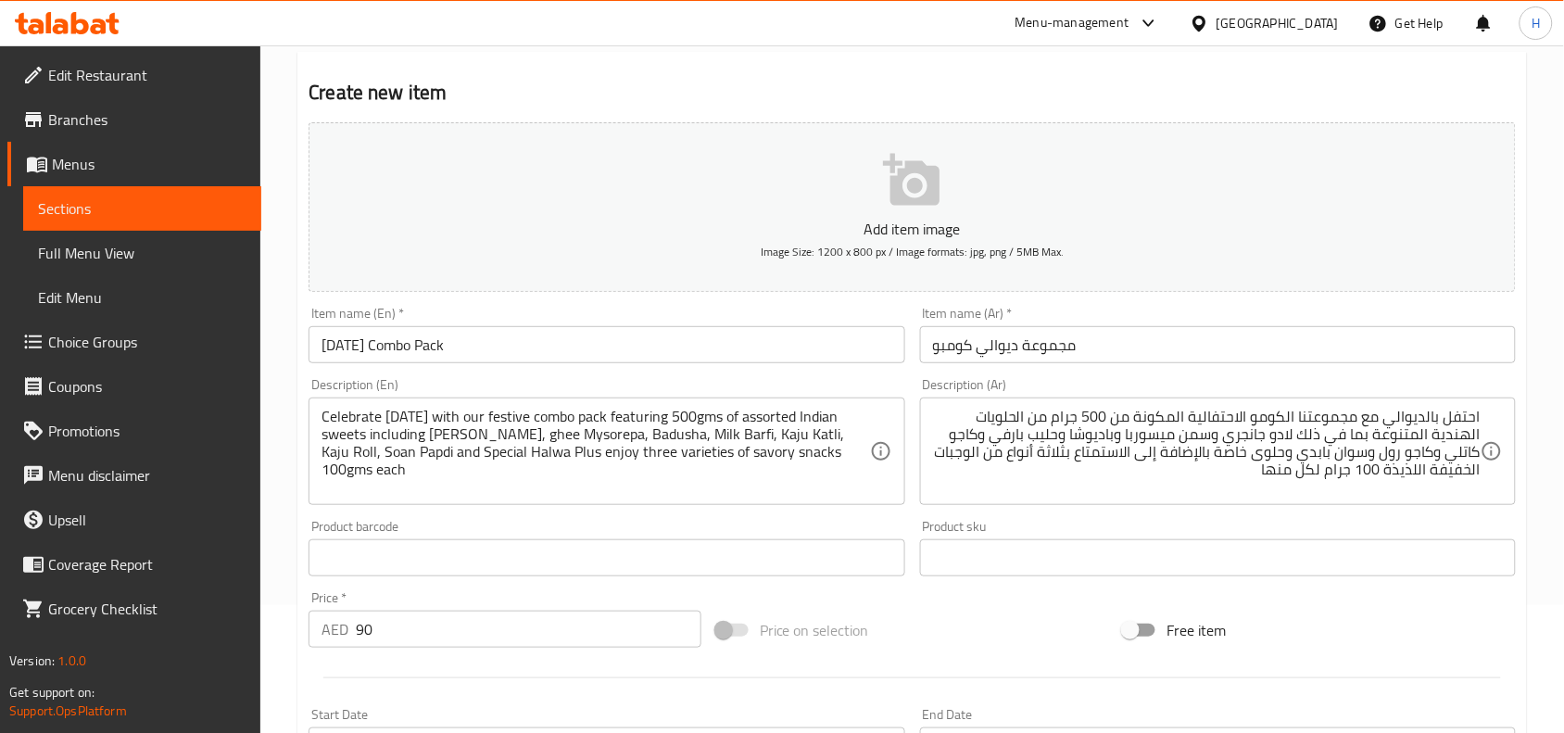
scroll to position [109, 0]
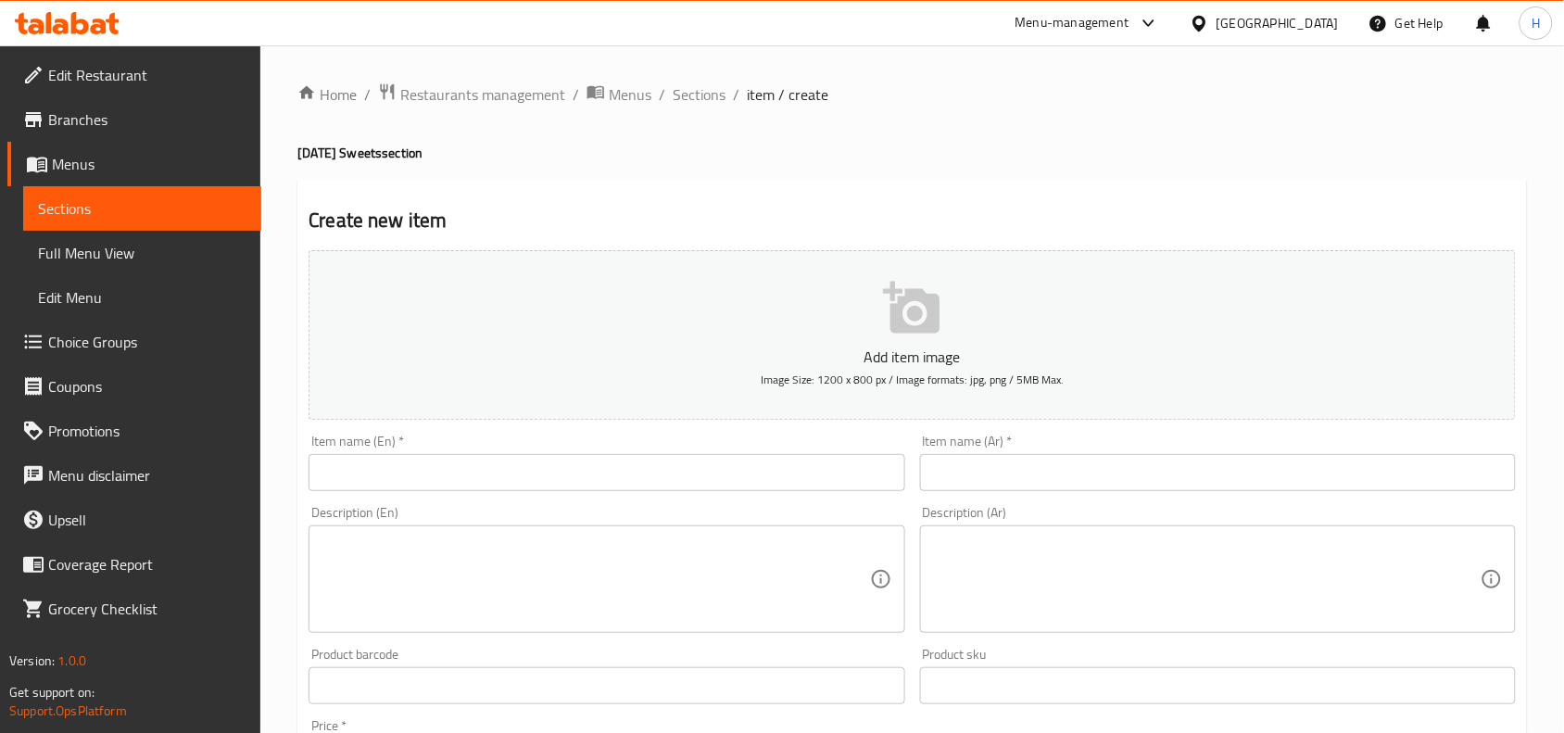
click at [113, 125] on span "Branches" at bounding box center [147, 119] width 198 height 22
